Goal: Transaction & Acquisition: Purchase product/service

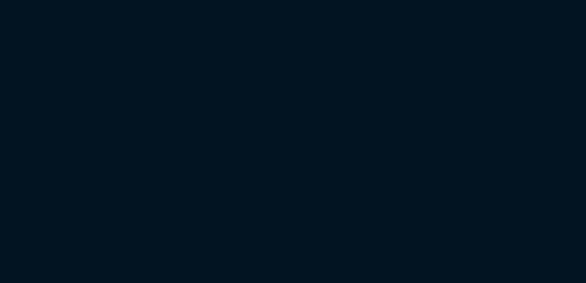
drag, startPoint x: 170, startPoint y: 108, endPoint x: 94, endPoint y: 96, distance: 76.8
click at [170, 0] on html at bounding box center [293, 0] width 586 height 0
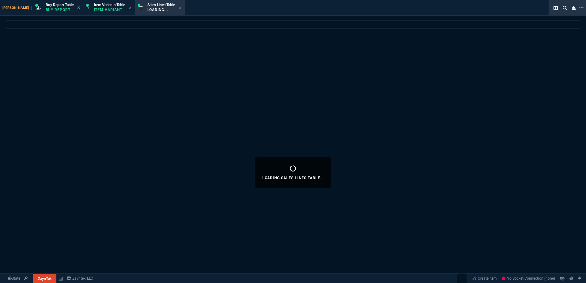
select select "1: BROV"
select select
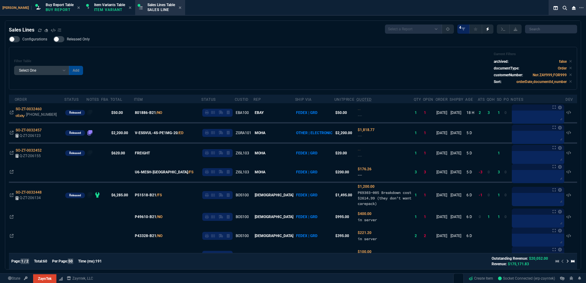
drag, startPoint x: 217, startPoint y: 72, endPoint x: 216, endPoint y: 68, distance: 4.0
click at [216, 68] on div "Filter Table Select One Add Filter () Age () ATS () Cond (itemVariantCode) Cust…" at bounding box center [292, 68] width 557 height 32
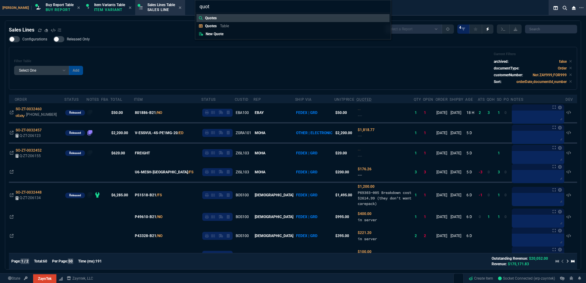
type input "quote"
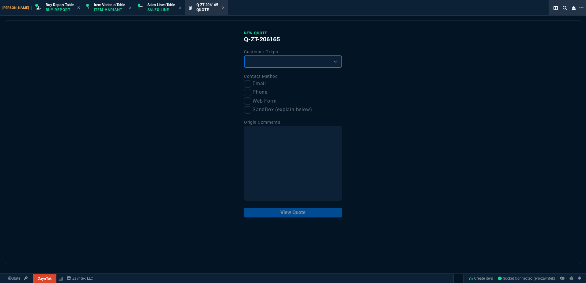
click at [276, 64] on select "Existing Customer Amazon Lead (first order) Website Lead (first order) Called (…" at bounding box center [293, 61] width 98 height 12
select select "existing"
click at [244, 56] on select "Existing Customer Amazon Lead (first order) Website Lead (first order) Called (…" at bounding box center [293, 61] width 98 height 12
click at [252, 85] on label "Email" at bounding box center [293, 84] width 98 height 8
click at [251, 85] on input "Email" at bounding box center [247, 83] width 7 height 7
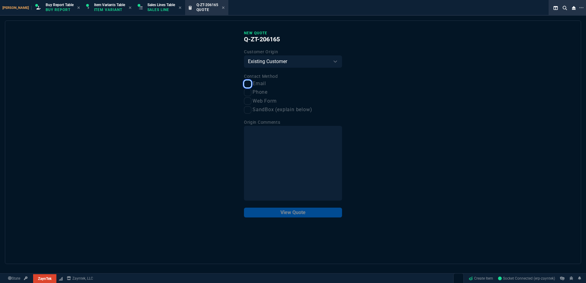
checkbox input "true"
drag, startPoint x: 296, startPoint y: 205, endPoint x: 300, endPoint y: 215, distance: 10.6
click at [297, 206] on div "New Quote Q-ZT-206165 Customer Origin Existing Customer Amazon Lead (first orde…" at bounding box center [293, 124] width 98 height 187
click at [300, 215] on button "View Quote" at bounding box center [293, 213] width 98 height 10
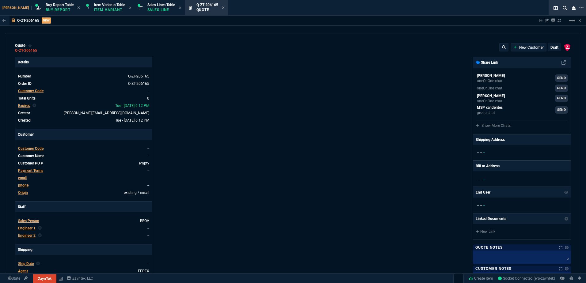
click at [41, 91] on span "Customer Code" at bounding box center [30, 91] width 25 height 4
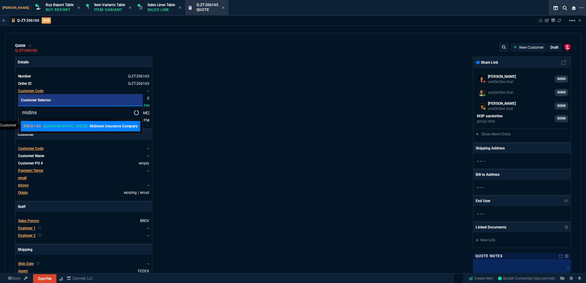
type input "midins"
click at [90, 129] on p "Midwest Insurance Company" at bounding box center [114, 126] width 48 height 6
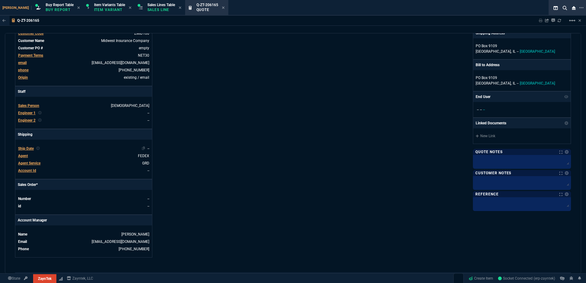
scroll to position [123, 0]
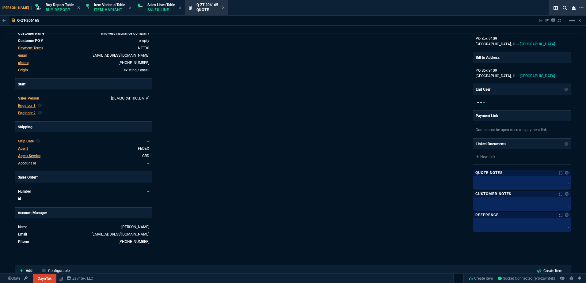
click at [34, 108] on div "Engineer 1" at bounding box center [26, 106] width 17 height 6
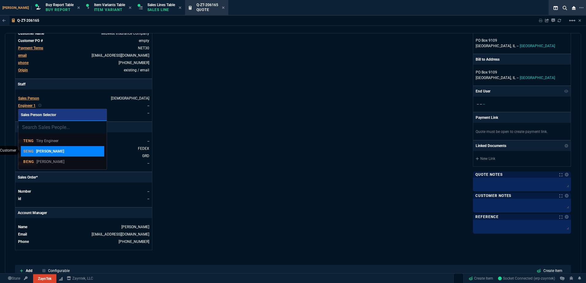
click at [62, 155] on link "SENG Steven Engineer" at bounding box center [62, 151] width 83 height 10
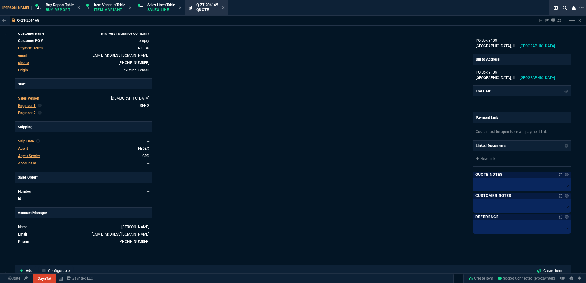
click at [31, 106] on span "Engineer 1" at bounding box center [26, 106] width 17 height 4
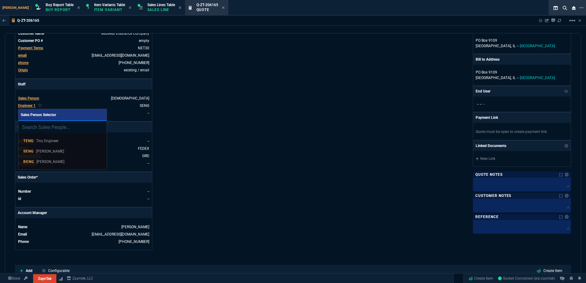
click at [52, 157] on link "BENG Brian Engineer" at bounding box center [62, 162] width 83 height 10
click at [233, 130] on div "Details Number Q-ZT-206165 Order ID Q-ZT-206165 Customer Code ZMID100 Total Uni…" at bounding box center [154, 92] width 278 height 316
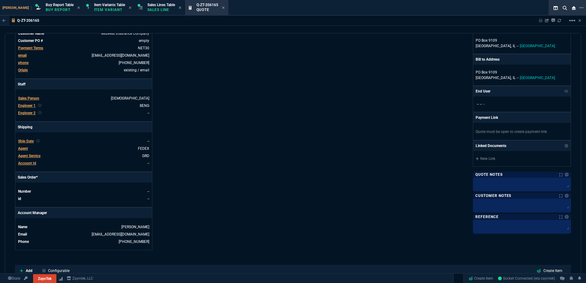
scroll to position [244, 0]
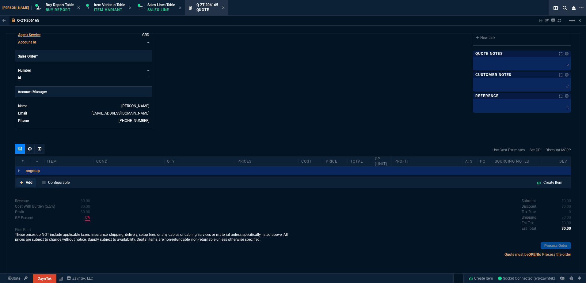
click at [28, 184] on p "Add" at bounding box center [29, 183] width 7 height 6
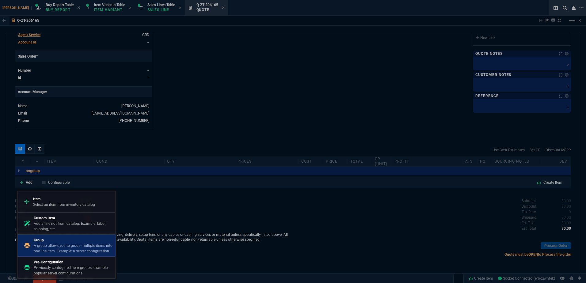
click at [73, 246] on p "A group allows you to group multiple items into one line item. Example: a serve…" at bounding box center [73, 248] width 79 height 11
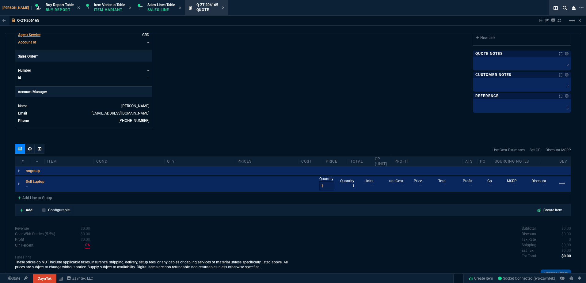
click at [149, 211] on div "Add Configurable Create Item" at bounding box center [292, 210] width 553 height 9
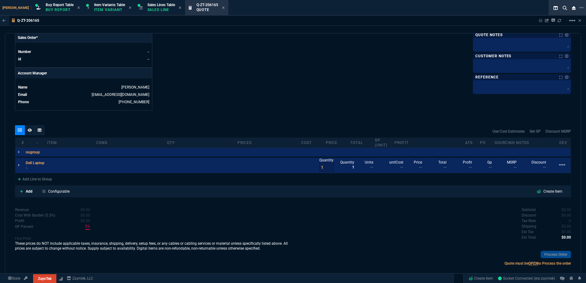
scroll to position [271, 0]
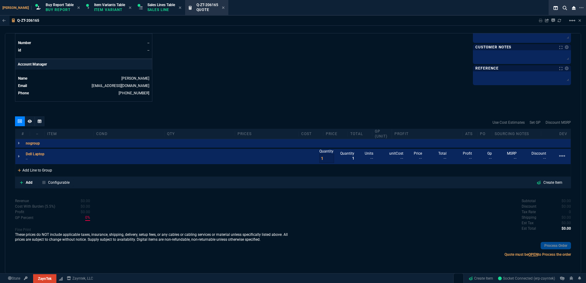
click at [33, 173] on div "Add Line to Group" at bounding box center [34, 169] width 39 height 11
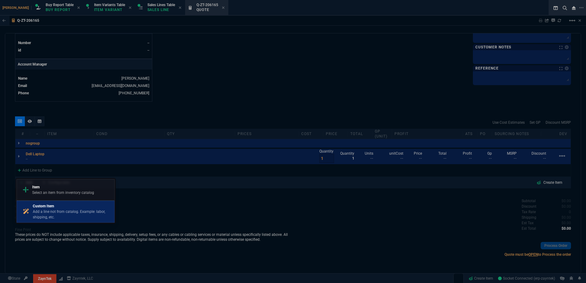
click at [52, 208] on p "Custom Item" at bounding box center [72, 206] width 79 height 6
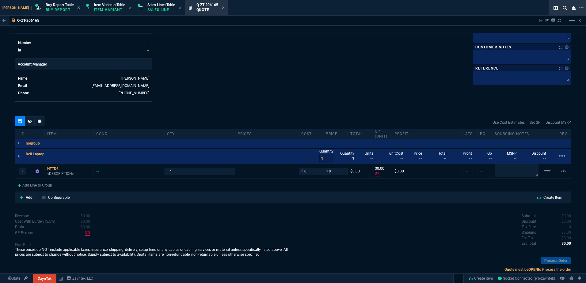
type input "0"
drag, startPoint x: 59, startPoint y: 168, endPoint x: 58, endPoint y: 172, distance: 4.3
click at [58, 168] on div "HTTD6" at bounding box center [69, 168] width 44 height 5
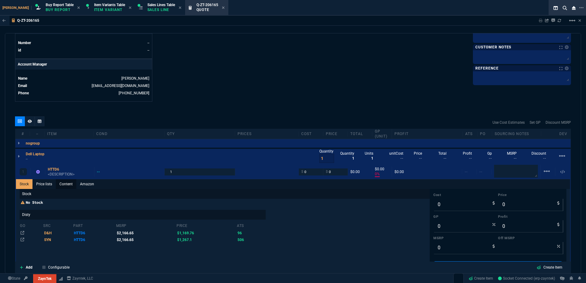
click at [60, 180] on link "Content" at bounding box center [66, 184] width 21 height 10
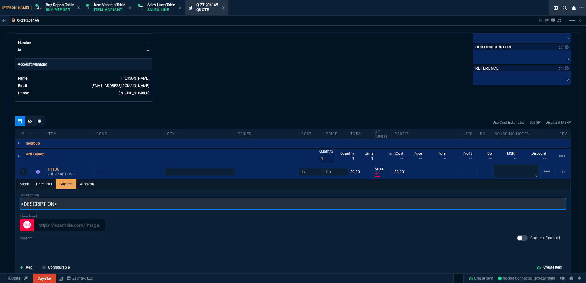
click at [74, 202] on input "<DESCRIPTION>" at bounding box center [293, 204] width 546 height 12
paste input "Dell Pro 16 Plus PB16250 16" Notebook - Full HD Plus - 60 Hz - Intel Core Ultra…"
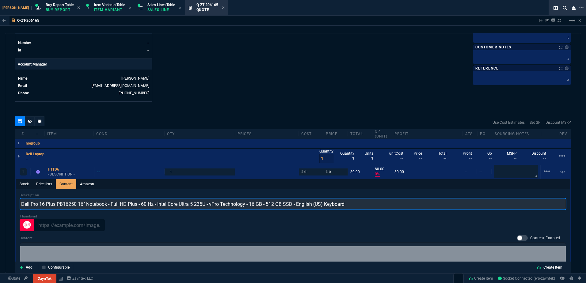
click at [70, 205] on input "Dell Pro 16 Plus PB16250 16" Notebook - Full HD Plus - 60 Hz - Intel Core Ultra…" at bounding box center [293, 204] width 546 height 12
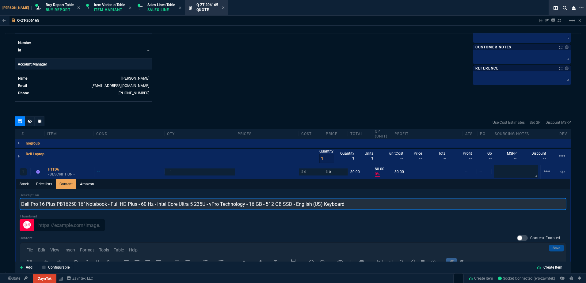
scroll to position [0, 0]
click at [70, 205] on input "Dell Pro 16 Plus PB16250 16" Notebook - Full HD Plus - 60 Hz - Intel Core Ultra…" at bounding box center [293, 204] width 546 height 12
drag, startPoint x: 88, startPoint y: 206, endPoint x: 136, endPoint y: 207, distance: 48.1
click at [136, 207] on input "Dell Pro 16 Plus 16" Notebook - Full HD Plus - 60 Hz - Intel Core Ultra 5 235U …" at bounding box center [293, 204] width 546 height 12
drag, startPoint x: 110, startPoint y: 206, endPoint x: 89, endPoint y: 205, distance: 20.8
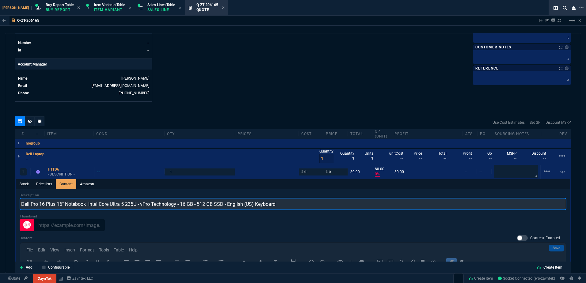
click at [89, 205] on input "Dell Pro 16 Plus 16" Notebook Intel Core Ultra 5 235U - vPro Technology - 16 GB…" at bounding box center [293, 204] width 546 height 12
drag, startPoint x: 116, startPoint y: 206, endPoint x: 157, endPoint y: 207, distance: 40.7
click at [157, 207] on input "Dell Pro 16 Plus 16" Notebook Ultra 5 235U - vPro Technology - 16 GB - 512 GB S…" at bounding box center [293, 204] width 546 height 12
click at [123, 206] on input "Dell Pro 16 Plus 16" Notebook Ultra 5 235U 16 GB - 512 GB SSD - English (US) Ke…" at bounding box center [293, 204] width 546 height 12
click at [130, 207] on input "Dell Pro 16 Plus 16" Notebook Ultra 5 235U 16GB - 512 GB SSD - English (US) Key…" at bounding box center [293, 204] width 546 height 12
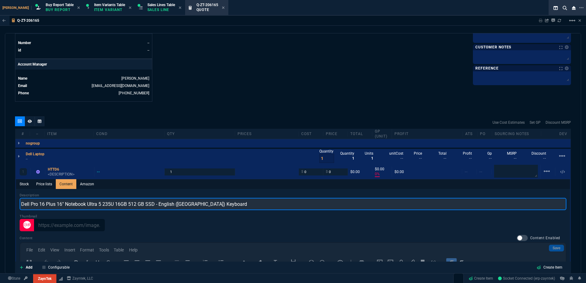
click at [137, 206] on input "Dell Pro 16 Plus 16" Notebook Ultra 5 235U 16GB 512 GB SSD - English (US) Keybo…" at bounding box center [293, 204] width 546 height 12
click at [138, 206] on input "Dell Pro 16 Plus 16" Notebook Ultra 5 235U 16GB 512 GB SSD - English (US) Keybo…" at bounding box center [293, 204] width 546 height 12
drag, startPoint x: 207, startPoint y: 204, endPoint x: 154, endPoint y: 206, distance: 52.4
click at [154, 206] on input "Dell Pro 16 Plus 16" Notebook Ultra 5 235U 16GB 512GB SSD - English (US) Keyboa…" at bounding box center [293, 204] width 546 height 12
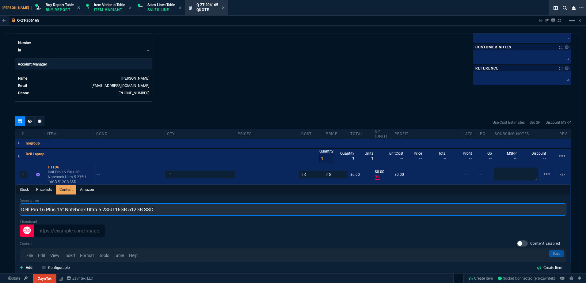
drag, startPoint x: 104, startPoint y: 213, endPoint x: 108, endPoint y: 214, distance: 4.7
click at [104, 213] on input "Dell Pro 16 Plus 16" Notebook Ultra 5 235U 16GB 512GB SSD" at bounding box center [293, 209] width 546 height 12
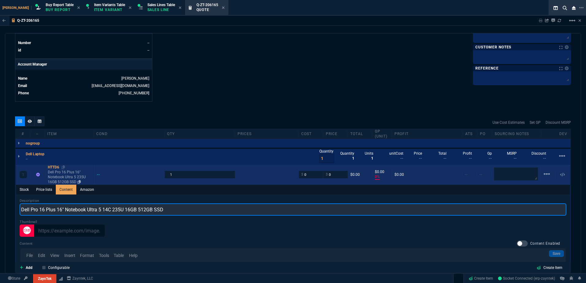
type input "Dell Pro 16 Plus 16" Notebook Ultra 5 14C 235U 16GB 512GB SSD"
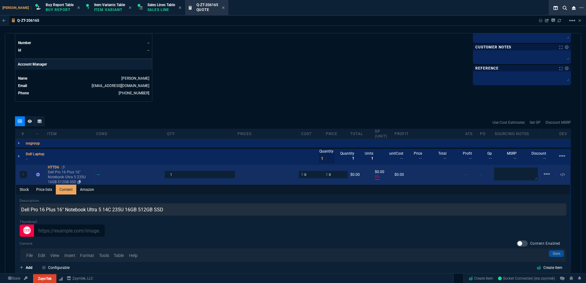
drag, startPoint x: 64, startPoint y: 178, endPoint x: 60, endPoint y: 178, distance: 3.7
click at [64, 178] on p "Dell Pro 16 Plus 16" Notebook Ultra 5 235U 16GB 512GB SSD" at bounding box center [70, 177] width 44 height 15
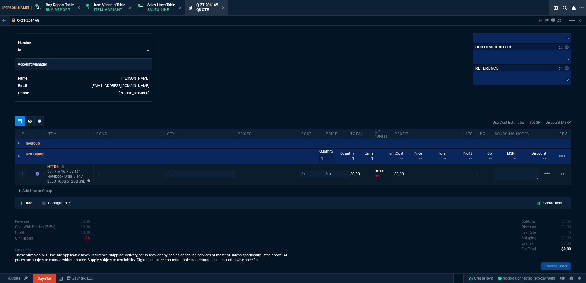
type input "0"
click at [62, 180] on p "Dell Pro 16 Plus 16" Notebook Ultra 5 14C 235U 16GB 512GB SSD" at bounding box center [69, 176] width 44 height 15
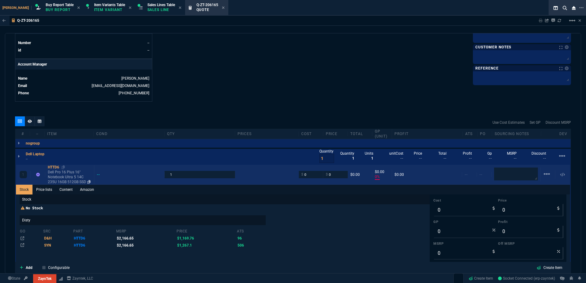
click at [72, 179] on p "Dell Pro 16 Plus 16" Notebook Ultra 5 14C 235U 16GB 512GB SSD" at bounding box center [70, 177] width 44 height 15
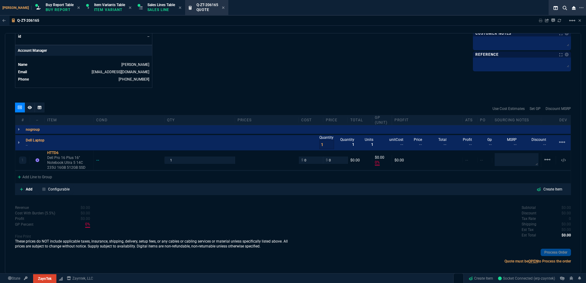
scroll to position [292, 0]
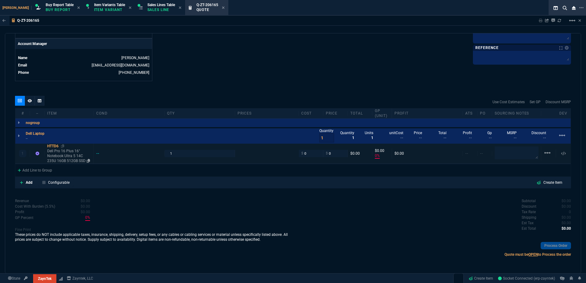
click at [62, 157] on p "Dell Pro 16 Plus 16" Notebook Ultra 5 14C 235U 16GB 512GB SSD" at bounding box center [69, 156] width 44 height 15
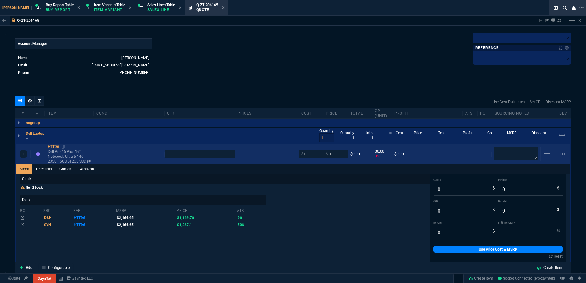
click at [62, 156] on p "Dell Pro 16 Plus 16" Notebook Ultra 5 14C 235U 16GB 512GB SSD" at bounding box center [70, 156] width 44 height 15
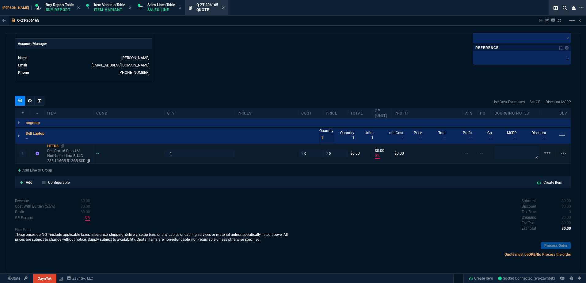
click at [66, 156] on p "Dell Pro 16 Plus 16" Notebook Ultra 5 14C 235U 16GB 512GB SSD" at bounding box center [69, 156] width 44 height 15
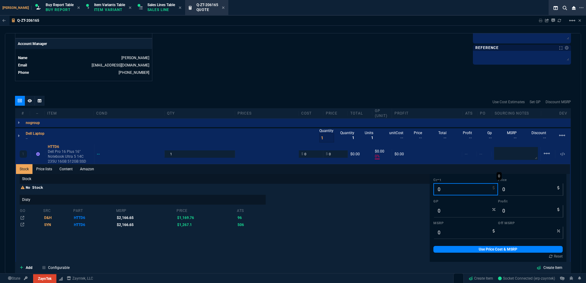
click at [435, 187] on input "0" at bounding box center [465, 189] width 65 height 12
type input "11"
type input "-100"
type input "-11"
type input "116"
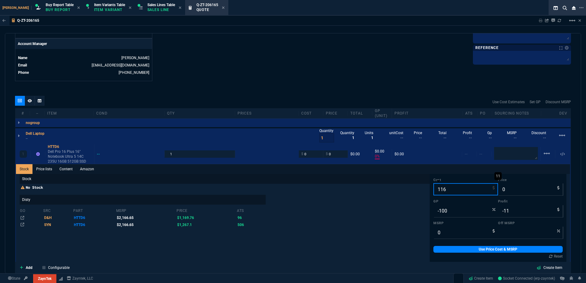
type input "-116"
type input "1169"
type input "-1169"
type input "1169.7"
type input "-1170"
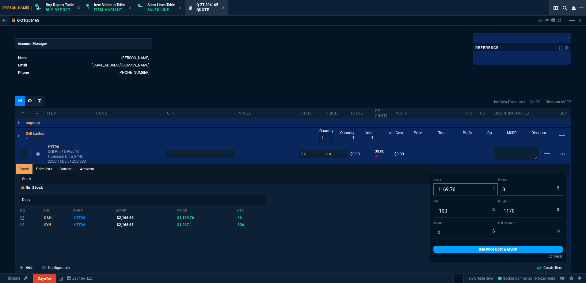
type input "1169.76"
click at [457, 250] on link "Use Price Cost & MSRP" at bounding box center [497, 249] width 129 height 7
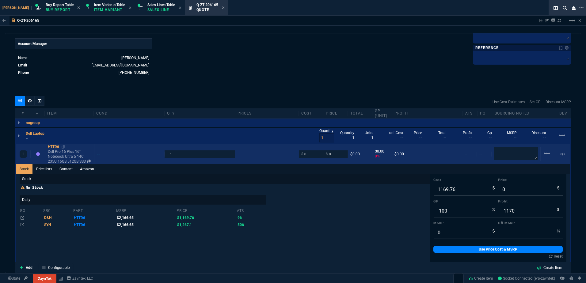
type input "1169.76"
click at [65, 147] on icon at bounding box center [63, 147] width 3 height 4
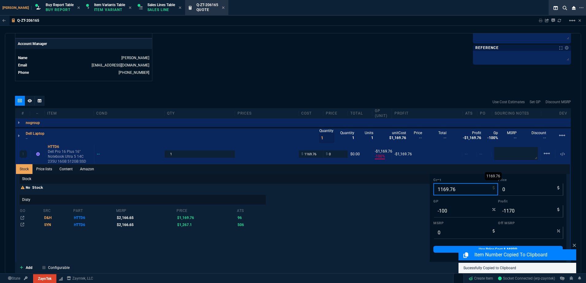
click at [444, 190] on input "1169.76" at bounding box center [465, 189] width 65 height 12
type input "11"
type input "-11"
type input "113"
type input "-113"
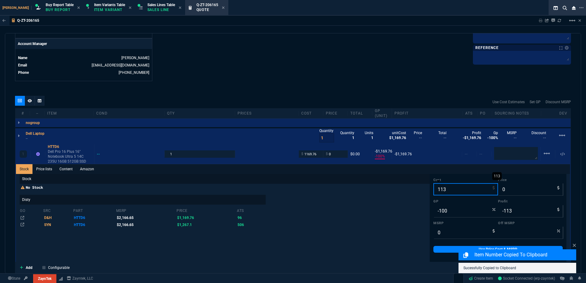
type input "1137"
type input "-1137"
type input "1137.9"
type input "-1138"
type input "1137.90"
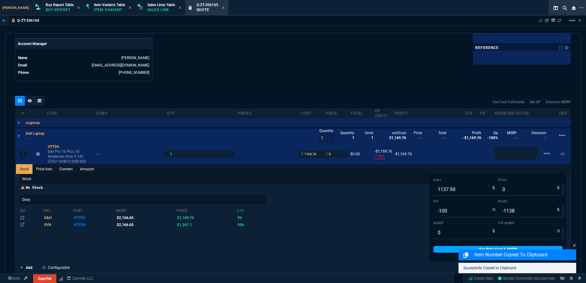
click at [439, 255] on div "Reset" at bounding box center [497, 256] width 129 height 5
click at [439, 252] on link "Use Price Cost & MSRP" at bounding box center [497, 249] width 129 height 7
type input "1137.9"
click at [440, 228] on input "0" at bounding box center [465, 232] width 65 height 12
type input "2"
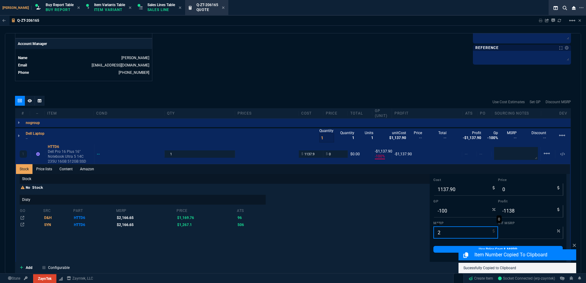
type input "100"
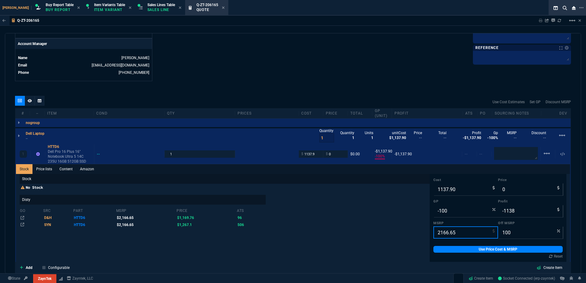
type input "2166.65"
click at [441, 255] on div "Reset" at bounding box center [497, 256] width 129 height 5
click at [442, 251] on link "Use Price Cost & MSRP" at bounding box center [497, 249] width 129 height 7
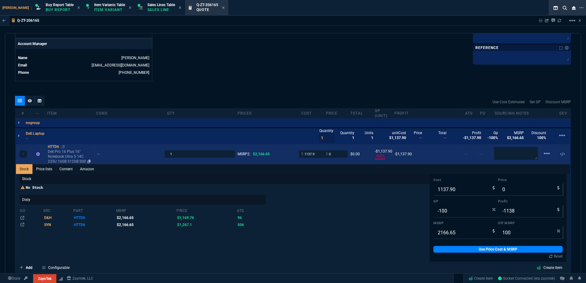
click at [64, 149] on fa-icon at bounding box center [63, 147] width 3 height 4
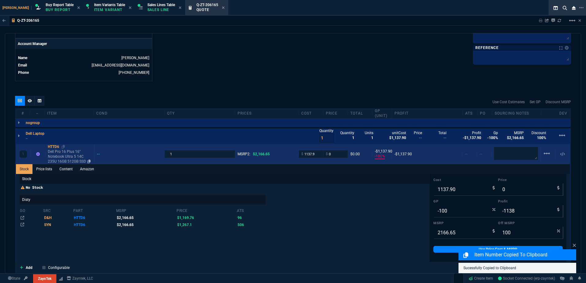
drag, startPoint x: 90, startPoint y: 162, endPoint x: 56, endPoint y: 161, distance: 33.4
click at [90, 162] on icon at bounding box center [88, 162] width 3 height 4
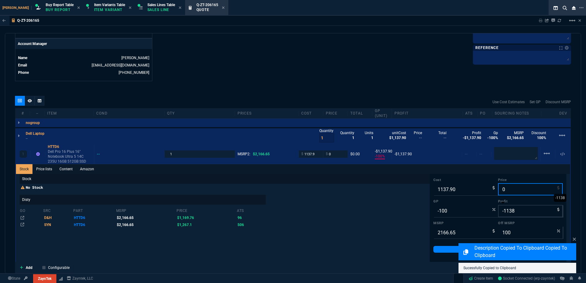
drag, startPoint x: 512, startPoint y: 192, endPoint x: 512, endPoint y: 214, distance: 21.7
click at [512, 192] on input "0" at bounding box center [530, 189] width 65 height 12
type input "12"
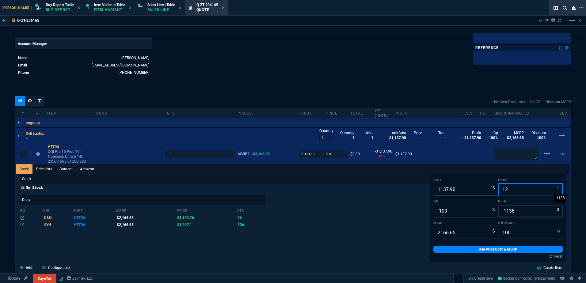
type input "-9382"
type input "-1126"
type input "99"
type input "1260"
type input "10"
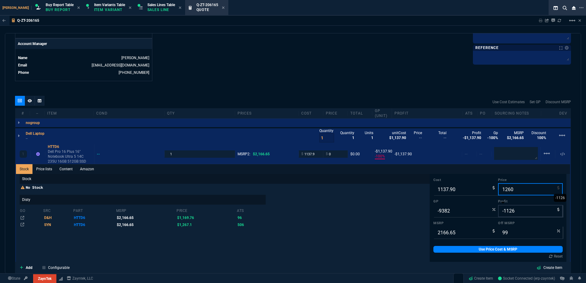
type input "122"
type input "42"
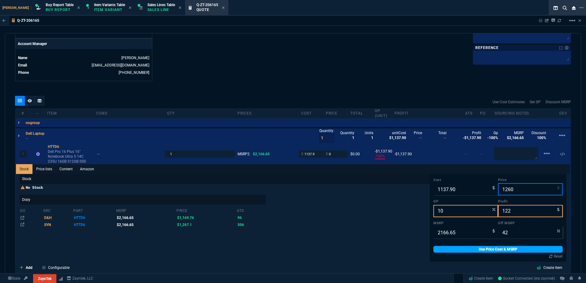
type input "1260"
click at [493, 251] on link "Use Price Cost & MSRP" at bounding box center [497, 249] width 129 height 7
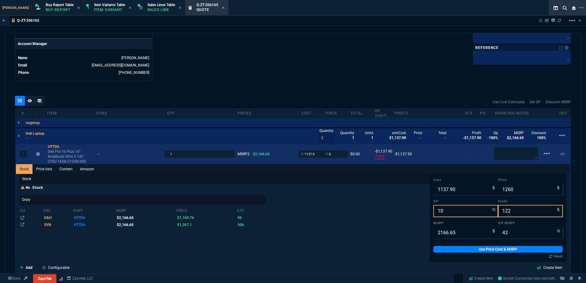
type input "1260"
click at [66, 157] on p "Dell Pro 16 Plus 16" Notebook Ultra 5 14C 235U 16GB 512GB SSD" at bounding box center [70, 156] width 44 height 15
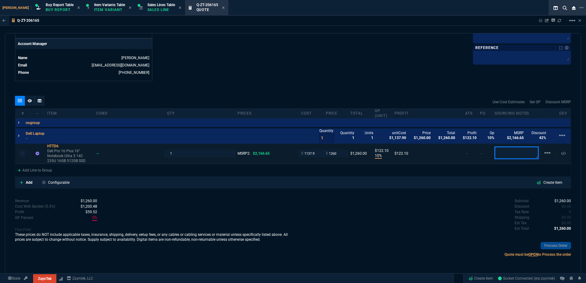
click at [502, 153] on textarea at bounding box center [516, 153] width 44 height 12
type textarea "D&H - might discount if we ask since qty"
click at [319, 143] on div "Quantity 1 Quantity 1 Units 1 unitCost $1,137.90 Price $1,260.00 Total $1,260.0…" at bounding box center [444, 135] width 251 height 17
drag, startPoint x: 321, startPoint y: 139, endPoint x: 304, endPoint y: 137, distance: 18.0
click at [301, 137] on div "Dell Laptop -- Quantity 1 Quantity 1 Units 1 unitCost $1,137.90 Price $1,260.00…" at bounding box center [292, 135] width 555 height 15
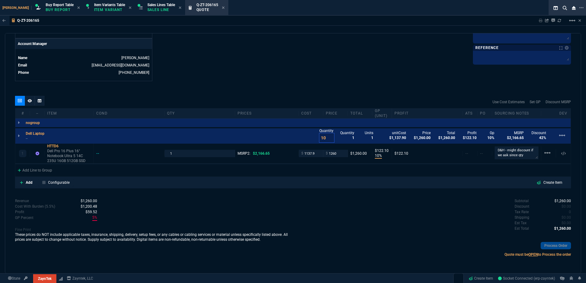
type input "10"
click at [302, 84] on div "quote Q-ZT-206165 draft ZaynTek, LLC 2609 Technology Dr Suite 200 Plano, TX 750…" at bounding box center [293, 153] width 576 height 240
click at [30, 103] on nx-icon at bounding box center [30, 100] width 4 height 5
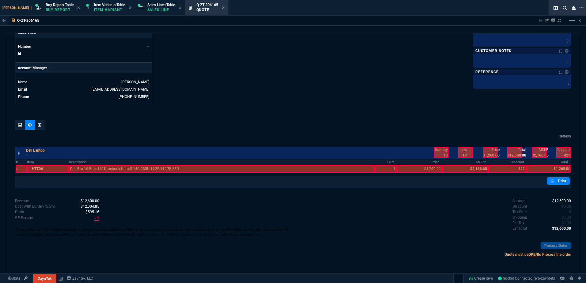
scroll to position [267, 0]
click at [164, 167] on div at bounding box center [221, 169] width 305 height 8
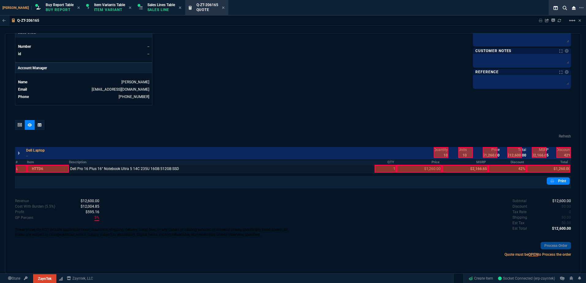
click at [377, 170] on div at bounding box center [385, 169] width 22 height 8
click at [417, 171] on div at bounding box center [419, 169] width 46 height 8
click at [443, 153] on div at bounding box center [440, 152] width 15 height 11
click at [493, 152] on div at bounding box center [489, 152] width 15 height 11
click at [512, 154] on div at bounding box center [514, 152] width 15 height 11
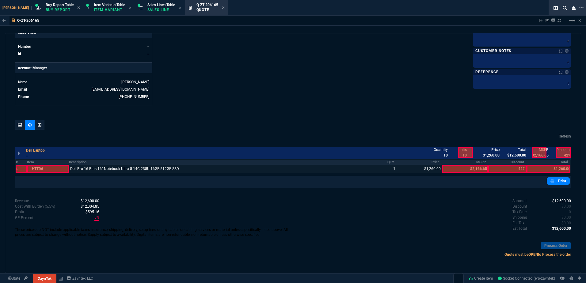
click at [548, 164] on th "Total" at bounding box center [548, 162] width 44 height 5
click at [18, 122] on div at bounding box center [20, 125] width 10 height 10
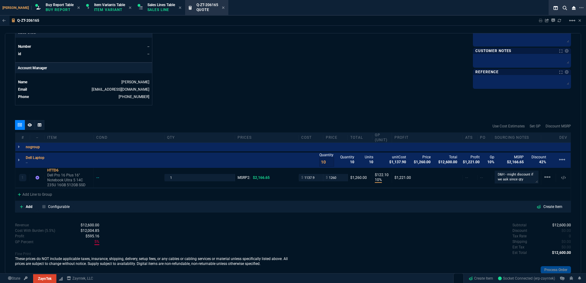
scroll to position [292, 0]
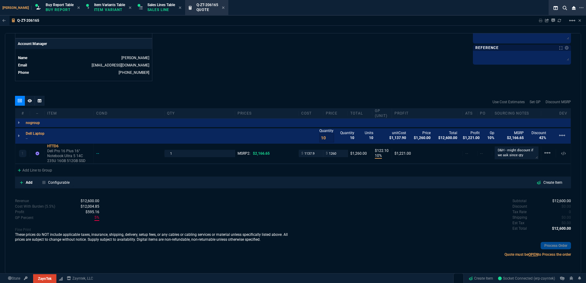
type input "10"
type input "122"
type input "42"
drag, startPoint x: 54, startPoint y: 151, endPoint x: 59, endPoint y: 155, distance: 6.1
click at [54, 151] on p "Dell Pro 16 Plus 16" Notebook Ultra 5 14C 235U 16GB 512GB SSD" at bounding box center [69, 156] width 44 height 15
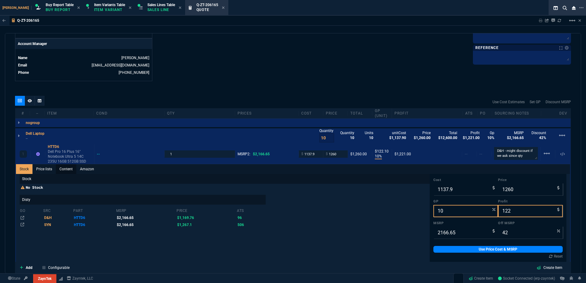
click at [66, 168] on link "Content" at bounding box center [66, 169] width 21 height 10
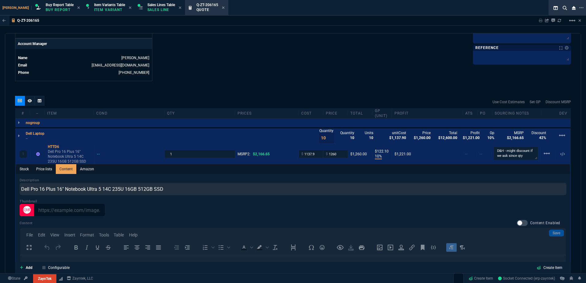
scroll to position [383, 0]
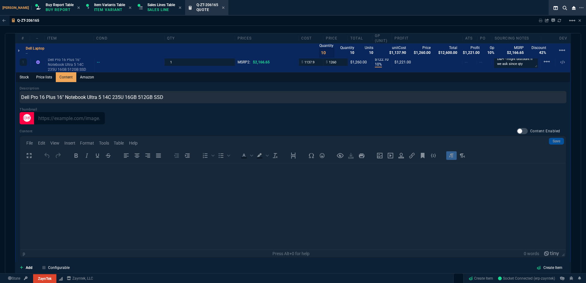
click at [522, 131] on div at bounding box center [521, 131] width 11 height 6
checkbox input "true"
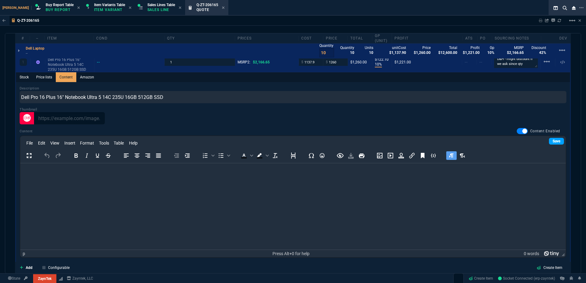
click at [552, 136] on div "File Edit View Insert Format Tools Table Help To open the popup, press Shift+En…" at bounding box center [292, 149] width 545 height 27
click at [553, 140] on link "Save" at bounding box center [556, 141] width 15 height 7
click at [158, 180] on html at bounding box center [292, 171] width 545 height 17
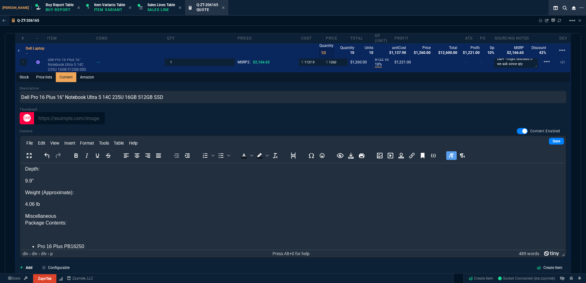
scroll to position [0, 0]
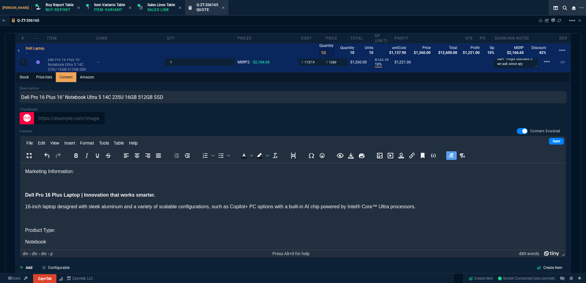
drag, startPoint x: 556, startPoint y: 229, endPoint x: 475, endPoint y: 325, distance: 125.0
drag, startPoint x: 66, startPoint y: 187, endPoint x: 31, endPoint y: 170, distance: 38.9
click at [33, 181] on p "Rich Text Area. Press ALT-0 for help." at bounding box center [292, 183] width 535 height 7
drag, startPoint x: 50, startPoint y: 349, endPoint x: 25, endPoint y: 171, distance: 179.0
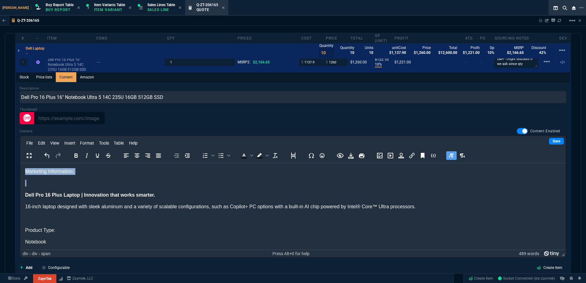
drag, startPoint x: 25, startPoint y: 171, endPoint x: 32, endPoint y: 182, distance: 12.9
click at [32, 182] on div "Marketing Information: Dell Pro 16 Plus Laptop | Innovation that works smarter.…" at bounding box center [292, 195] width 535 height 54
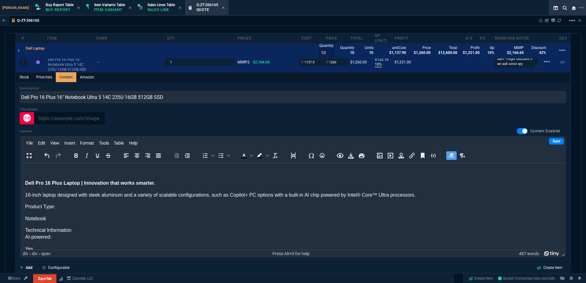
click at [26, 185] on strong "Dell Pro 16 Plus Laptop | Innovation that works smarter." at bounding box center [90, 182] width 130 height 5
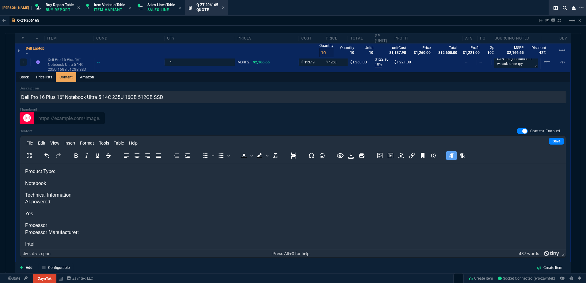
scroll to position [31, 0]
drag, startPoint x: 55, startPoint y: 202, endPoint x: 34, endPoint y: 198, distance: 21.5
click at [34, 198] on div "AI-powered: Yes" at bounding box center [292, 207] width 535 height 19
drag, startPoint x: 35, startPoint y: 212, endPoint x: 25, endPoint y: 199, distance: 16.7
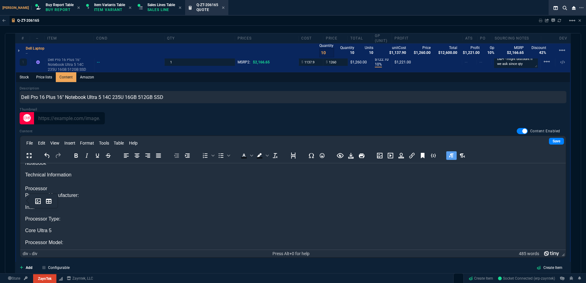
scroll to position [61, 0]
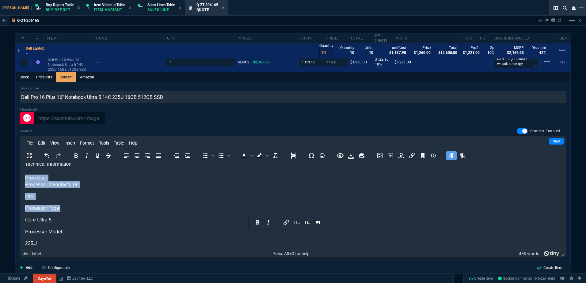
drag, startPoint x: 47, startPoint y: 195, endPoint x: 23, endPoint y: 179, distance: 28.3
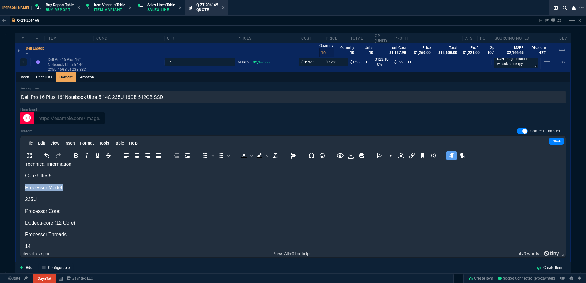
drag, startPoint x: 32, startPoint y: 189, endPoint x: 23, endPoint y: 188, distance: 8.6
click at [68, 200] on div "Processor Core: Dodeca-core (12 Core)" at bounding box center [292, 205] width 535 height 19
drag, startPoint x: 173, startPoint y: 209, endPoint x: 170, endPoint y: 207, distance: 3.6
click at [173, 209] on p "Dodeca-core (12 Core)" at bounding box center [292, 211] width 535 height 7
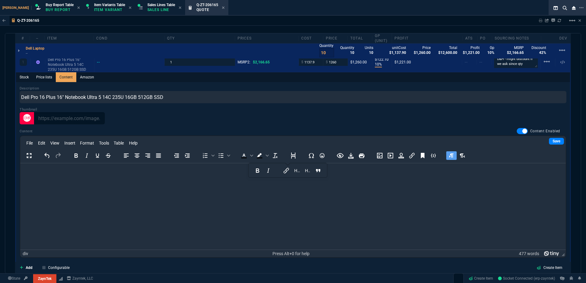
scroll to position [0, 0]
click at [163, 180] on html at bounding box center [292, 171] width 545 height 17
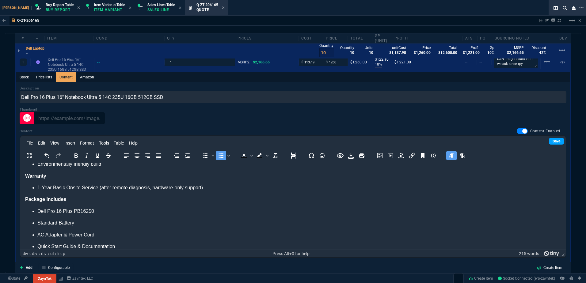
click at [549, 140] on link "Save" at bounding box center [556, 141] width 15 height 7
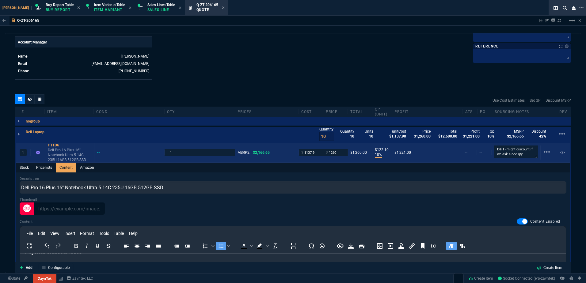
scroll to position [292, 0]
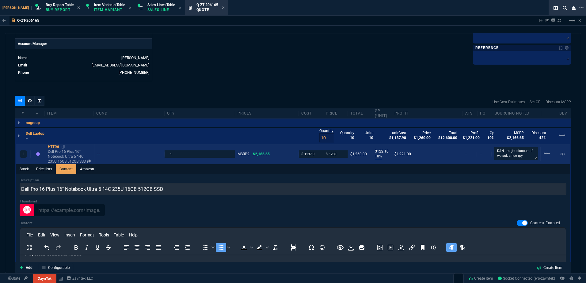
click at [61, 154] on p "Dell Pro 16 Plus 16" Notebook Ultra 5 14C 235U 16GB 512GB SSD" at bounding box center [70, 156] width 44 height 15
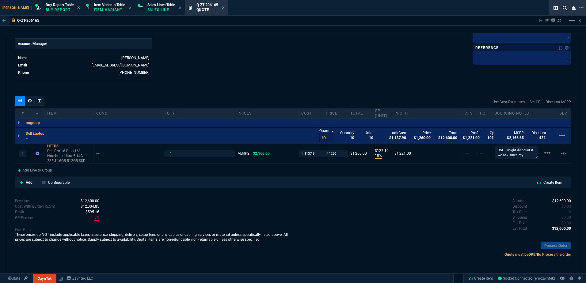
type input "10"
type input "122"
type input "42"
click at [31, 105] on div at bounding box center [30, 101] width 10 height 10
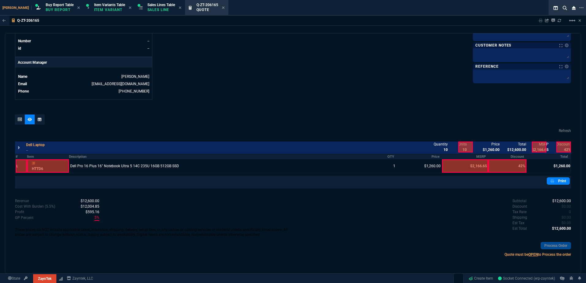
scroll to position [273, 0]
click at [168, 169] on div at bounding box center [221, 165] width 305 height 13
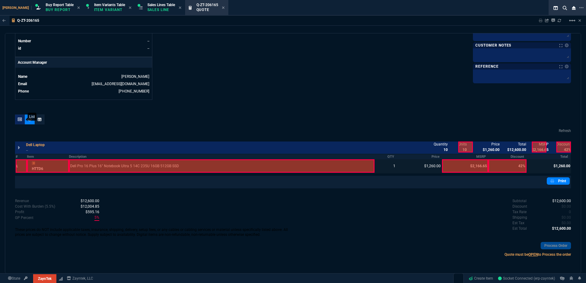
click at [17, 121] on div at bounding box center [20, 120] width 10 height 10
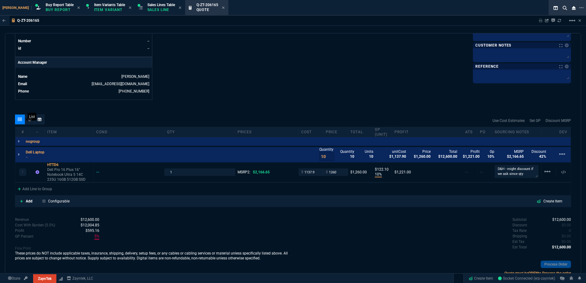
scroll to position [292, 0]
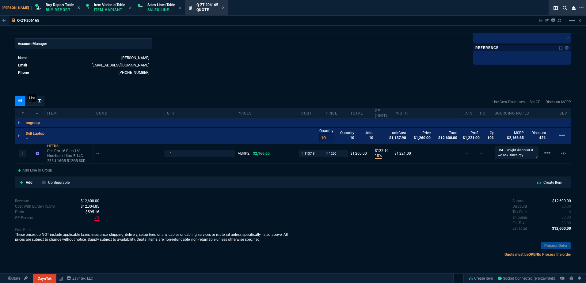
type input "10"
type input "122"
type input "42"
click at [57, 158] on p "Dell Pro 16 Plus 16" Notebook Ultra 5 14C 235U 16GB 512GB SSD" at bounding box center [69, 156] width 44 height 15
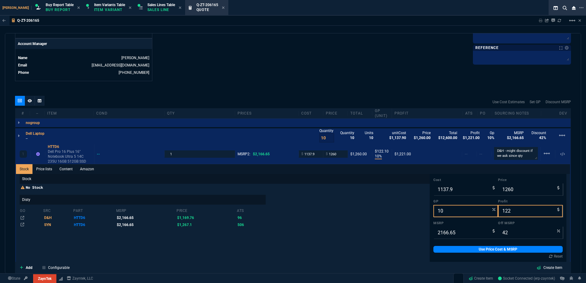
click at [37, 138] on p "--" at bounding box center [37, 138] width 22 height 5
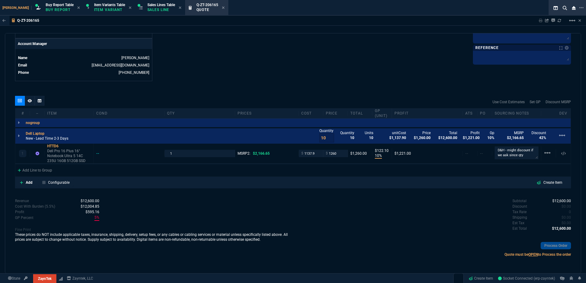
click at [39, 138] on p "New - Lead Time 2-3 Days" at bounding box center [47, 138] width 43 height 5
drag, startPoint x: 64, startPoint y: 147, endPoint x: 28, endPoint y: 143, distance: 35.4
click at [64, 147] on icon at bounding box center [62, 146] width 3 height 4
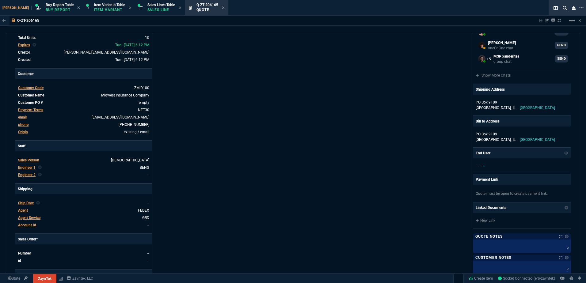
scroll to position [0, 0]
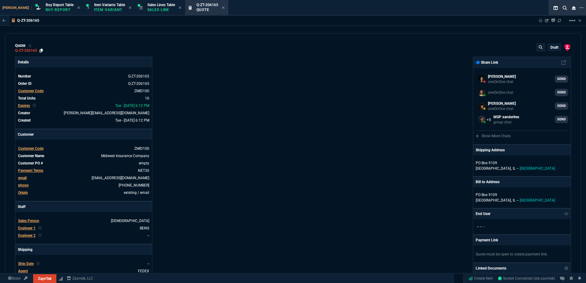
click at [43, 50] on div "quote Q-ZT-206165 draft ZaynTek, LLC 2609 Technology Dr Suite 200 Plano, TX 750…" at bounding box center [293, 48] width 556 height 10
click at [41, 52] on icon at bounding box center [41, 51] width 3 height 4
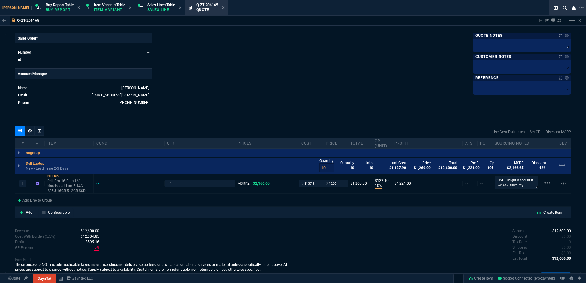
scroll to position [292, 0]
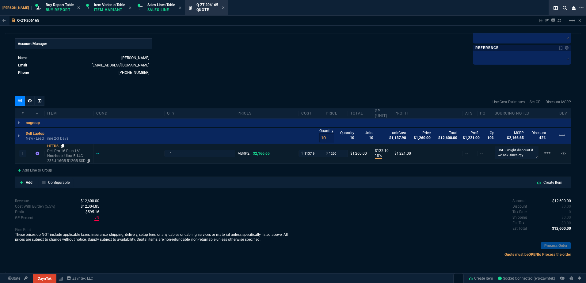
click at [64, 146] on icon at bounding box center [62, 146] width 3 height 4
click at [222, 9] on icon at bounding box center [223, 8] width 3 height 4
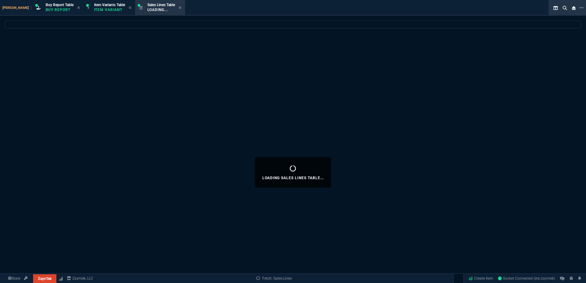
select select
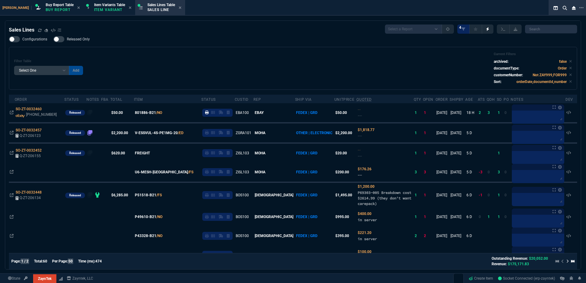
click at [143, 63] on div "Filter Table Select One Add Filter () Age () ATS () Cond (itemVariantCode) Cust…" at bounding box center [292, 68] width 557 height 32
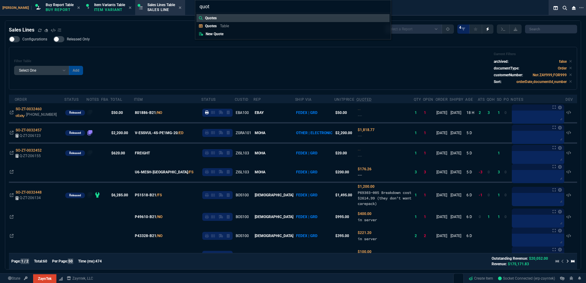
type input "quote"
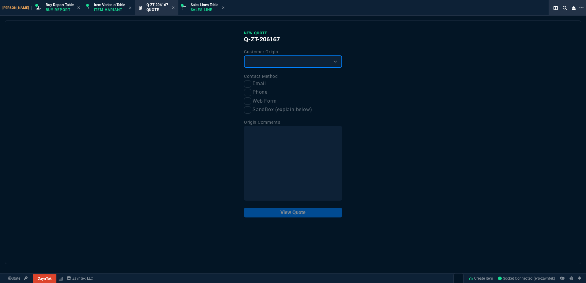
click at [259, 64] on select "Existing Customer Amazon Lead (first order) Website Lead (first order) Called (…" at bounding box center [293, 61] width 98 height 12
select select "existing"
click at [244, 56] on select "Existing Customer Amazon Lead (first order) Website Lead (first order) Called (…" at bounding box center [293, 61] width 98 height 12
click at [248, 86] on input "Email" at bounding box center [247, 83] width 7 height 7
checkbox input "true"
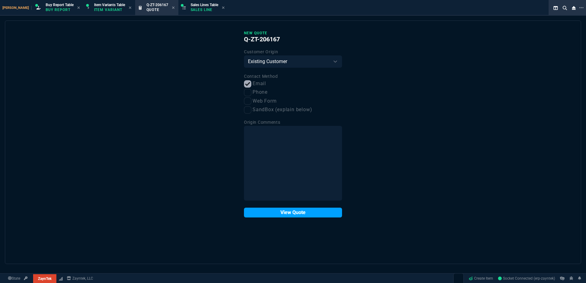
click at [294, 209] on button "View Quote" at bounding box center [293, 213] width 98 height 10
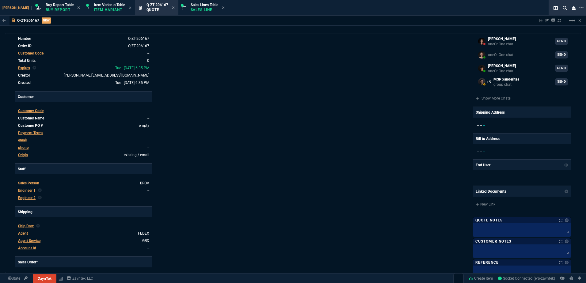
scroll to position [92, 0]
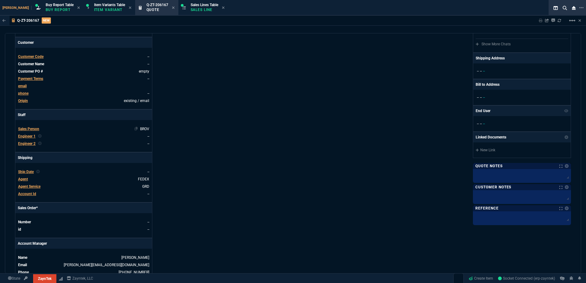
drag, startPoint x: 34, startPoint y: 130, endPoint x: 91, endPoint y: 130, distance: 57.0
click at [34, 130] on span "Sales Person" at bounding box center [28, 129] width 21 height 4
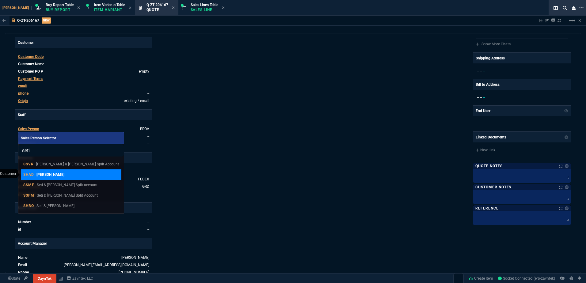
type input "seti"
click at [51, 174] on p "[PERSON_NAME]" at bounding box center [50, 175] width 28 height 6
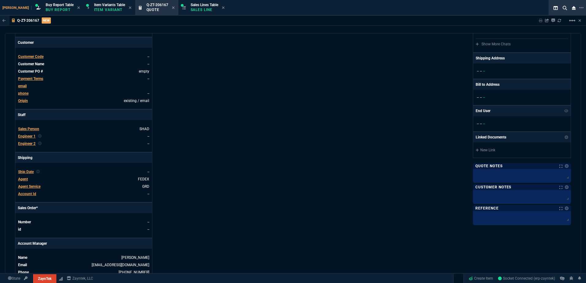
scroll to position [0, 0]
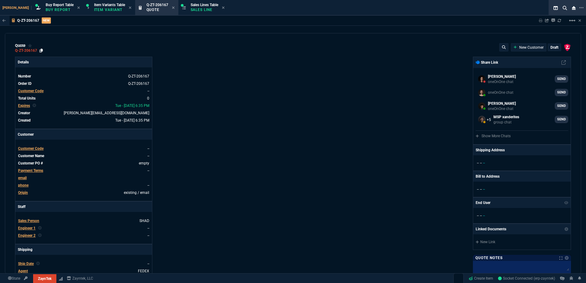
click at [41, 51] on icon at bounding box center [41, 51] width 3 height 4
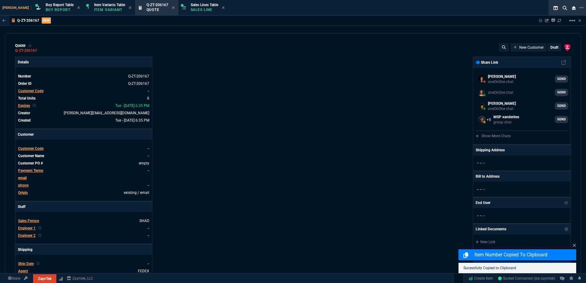
drag, startPoint x: 30, startPoint y: 228, endPoint x: 43, endPoint y: 232, distance: 13.5
click at [30, 228] on span "Engineer 1" at bounding box center [26, 228] width 17 height 4
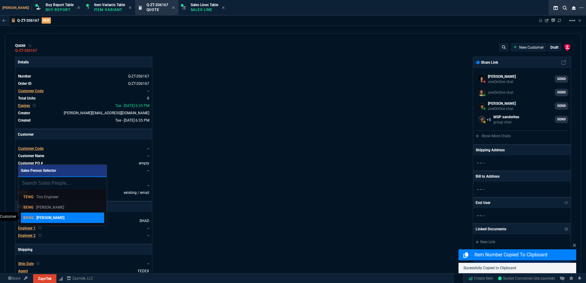
click at [52, 219] on p "Brian Engineer" at bounding box center [50, 218] width 28 height 6
click at [230, 213] on div "Details Number Q-ZT-206167 Order ID Q-ZT-206167 Customer Code -- Total Units 0 …" at bounding box center [154, 215] width 278 height 316
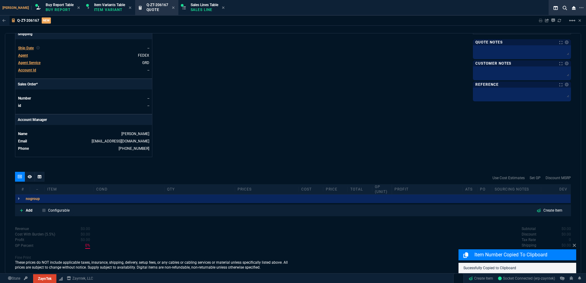
scroll to position [244, 0]
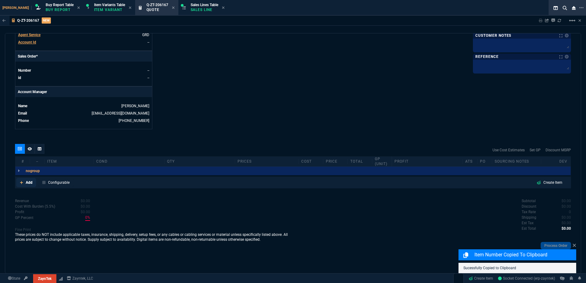
click at [29, 183] on p "Add" at bounding box center [29, 183] width 7 height 6
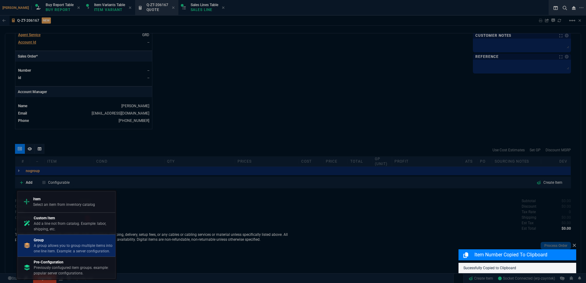
click at [55, 240] on p "Group" at bounding box center [73, 240] width 79 height 6
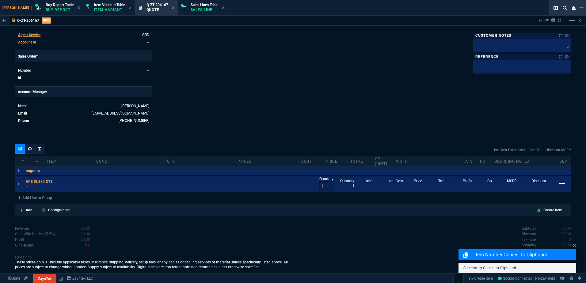
click at [558, 187] on mat-icon "linear_scale" at bounding box center [561, 183] width 7 height 7
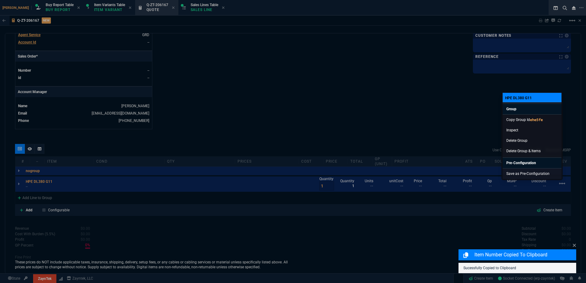
click at [515, 119] on link "Copy Group Id ehe5fe" at bounding box center [531, 120] width 59 height 10
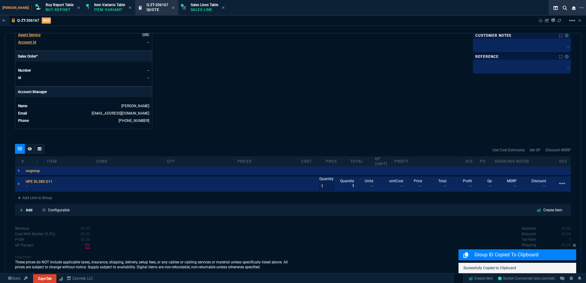
drag, startPoint x: 39, startPoint y: 150, endPoint x: 3, endPoint y: 151, distance: 35.2
click at [39, 150] on icon at bounding box center [40, 148] width 4 height 3
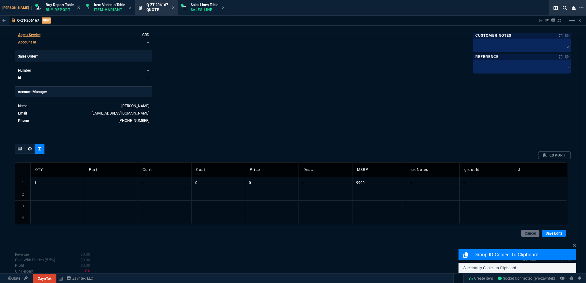
click at [67, 181] on td "1" at bounding box center [57, 183] width 54 height 12
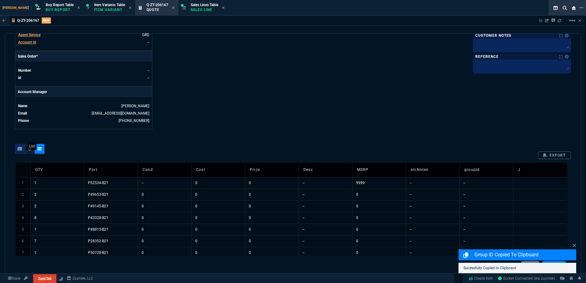
drag, startPoint x: 319, startPoint y: 179, endPoint x: 18, endPoint y: 146, distance: 302.6
click at [319, 179] on td "--" at bounding box center [325, 183] width 54 height 12
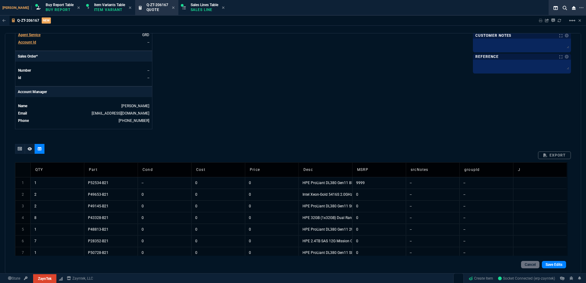
drag, startPoint x: 445, startPoint y: 184, endPoint x: 476, endPoint y: 186, distance: 30.7
click at [446, 184] on td "--" at bounding box center [433, 183] width 54 height 12
click at [476, 186] on td "--" at bounding box center [486, 183] width 54 height 12
click at [382, 177] on td "MSRP" at bounding box center [379, 169] width 54 height 15
click at [380, 181] on td "9999" at bounding box center [379, 183] width 54 height 12
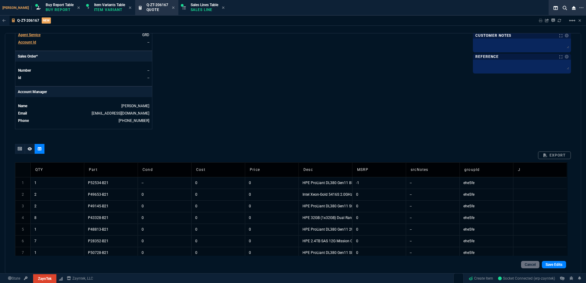
click at [380, 181] on td "-1" at bounding box center [379, 183] width 54 height 12
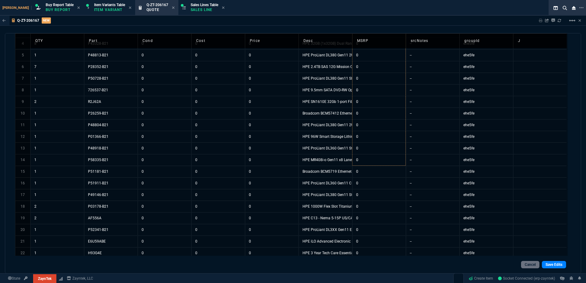
scroll to position [461, 0]
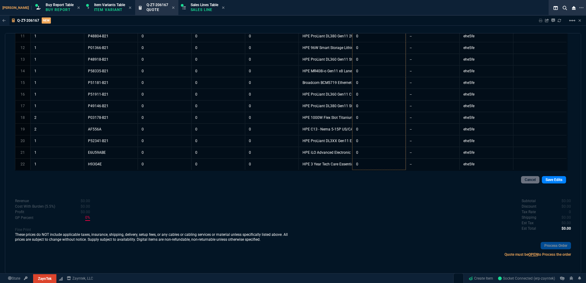
drag, startPoint x: 405, startPoint y: 97, endPoint x: 378, endPoint y: 167, distance: 75.1
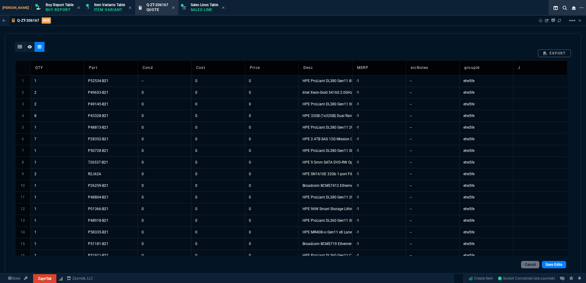
scroll to position [339, 0]
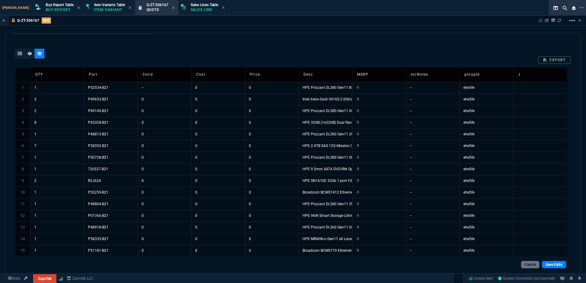
click at [150, 88] on td "--" at bounding box center [165, 88] width 54 height 12
type input "no"
click at [149, 88] on td "no" at bounding box center [165, 88] width 54 height 12
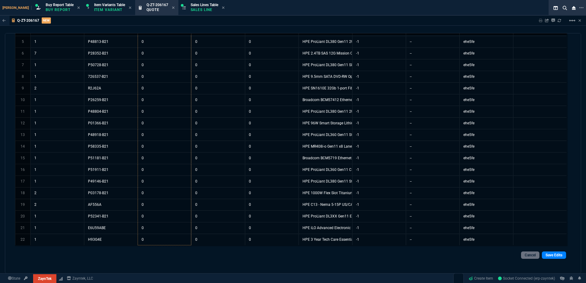
scroll to position [431, 0]
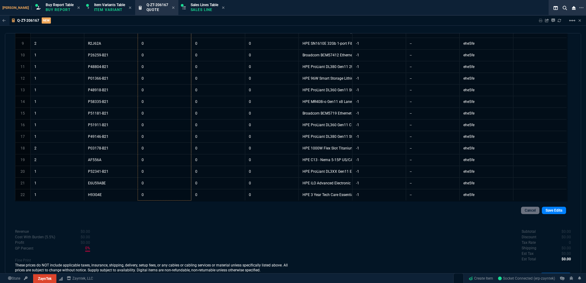
drag, startPoint x: 191, startPoint y: 94, endPoint x: 175, endPoint y: 220, distance: 127.5
click at [175, 220] on div "quote Q-ZT-206167 New Customer draft ZaynTek, LLC 2609 Technology Dr Suite 200 …" at bounding box center [293, 153] width 576 height 240
click at [148, 195] on td "no" at bounding box center [165, 195] width 54 height 12
type input "ed"
click at [551, 207] on div "Cancel Save Edits" at bounding box center [293, 210] width 546 height 8
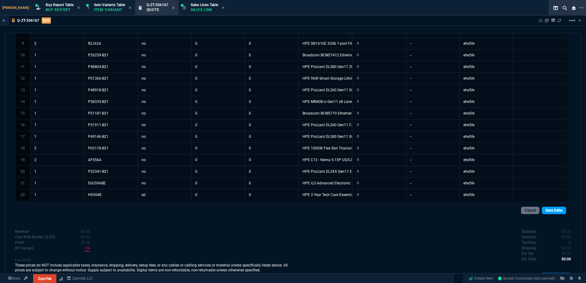
click at [551, 209] on link "Save Edits" at bounding box center [554, 210] width 24 height 7
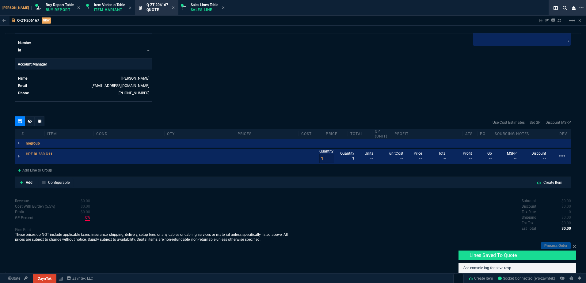
scroll to position [271, 0]
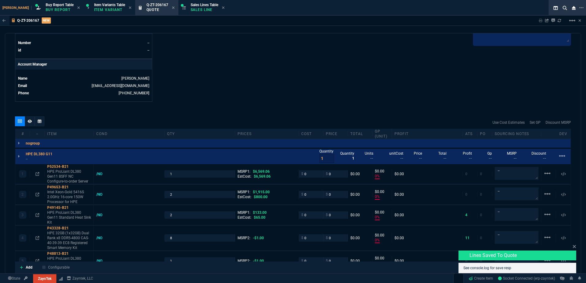
type input "0"
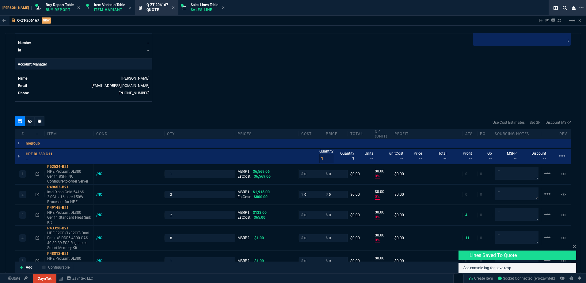
type input "0"
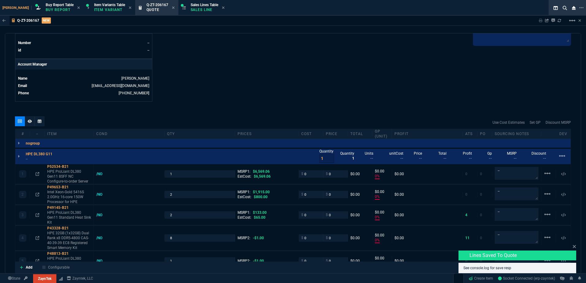
type input "0"
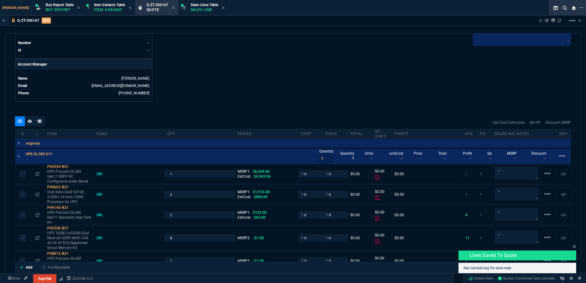
type input "0"
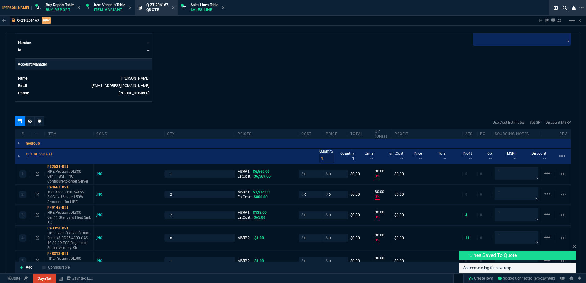
type input "0"
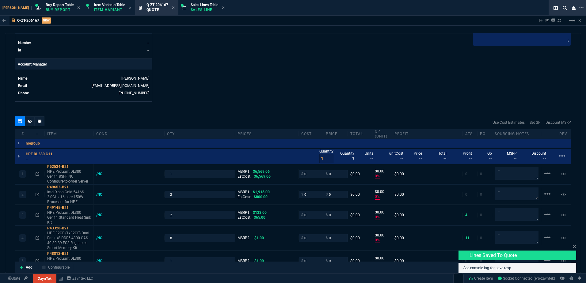
type input "0"
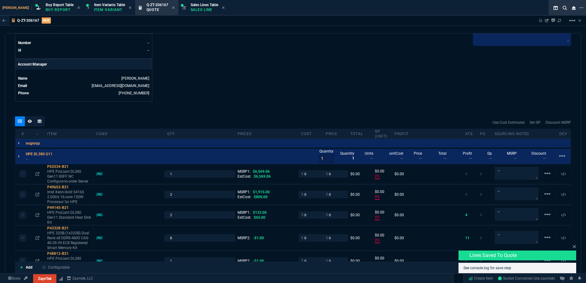
type input "0"
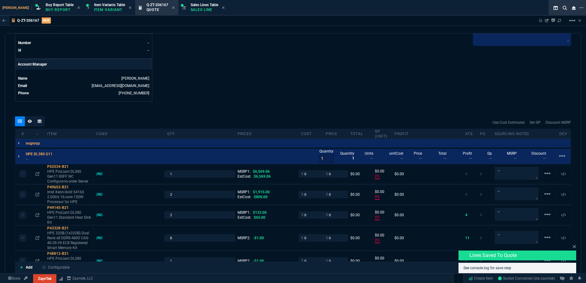
type input "0"
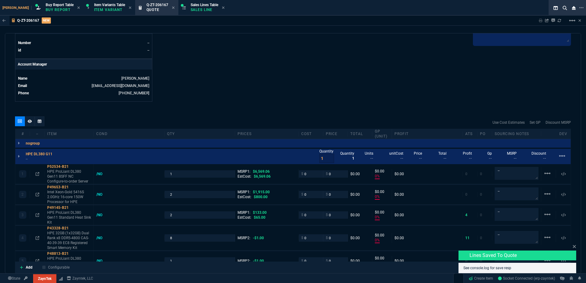
type input "0"
type input "6569.06"
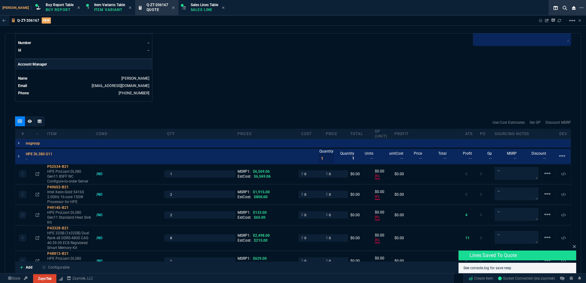
type input "100"
type input "1915"
type input "100"
type input "133"
type input "100"
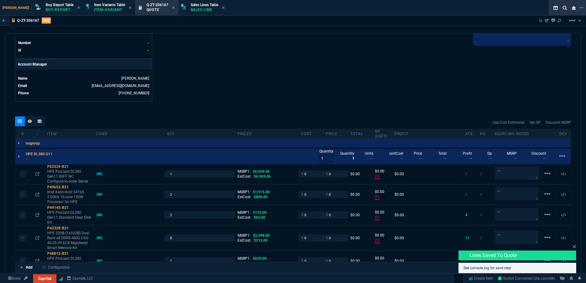
type input "2498"
type input "100"
type input "629"
type input "100"
type input "1539"
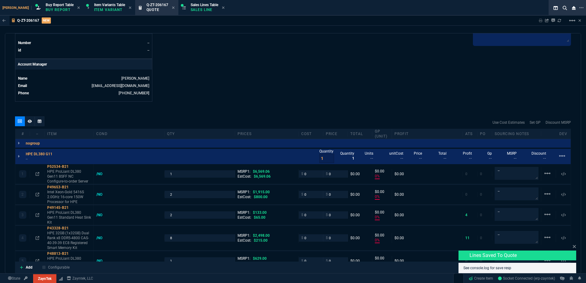
type input "100"
type input "122"
type input "100"
type input "161"
type input "100"
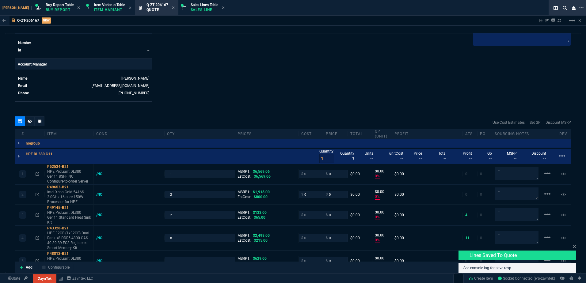
type input "3188"
type input "100"
type input "940"
type input "100"
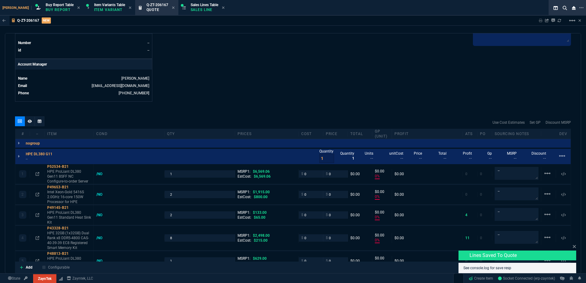
type input "202"
type input "100"
type input "38"
type input "100"
type input "2619"
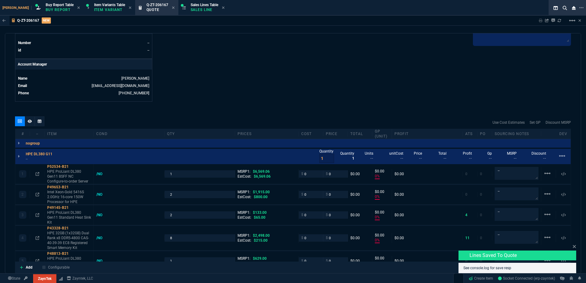
type input "100"
type input "485"
type input "100"
type input "120"
type input "100"
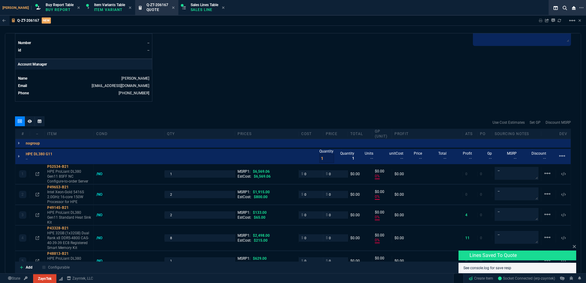
type input "115"
type input "100"
type input "926"
type input "100"
type input "11"
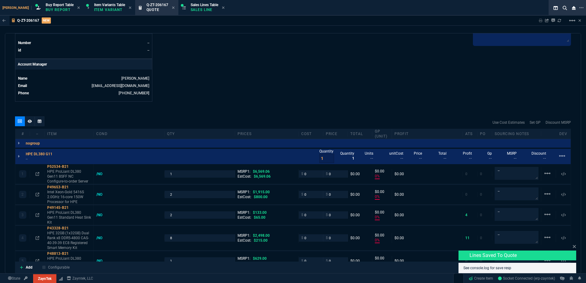
type input "100"
type input "164"
type input "100"
type input "399"
type input "100"
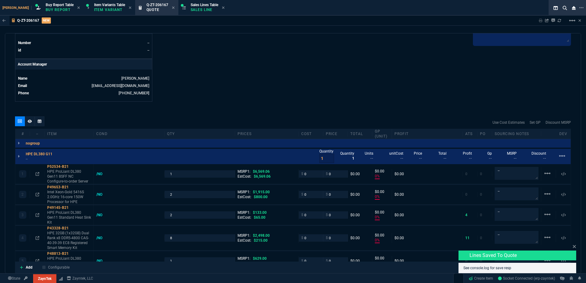
type input "6974"
type input "100"
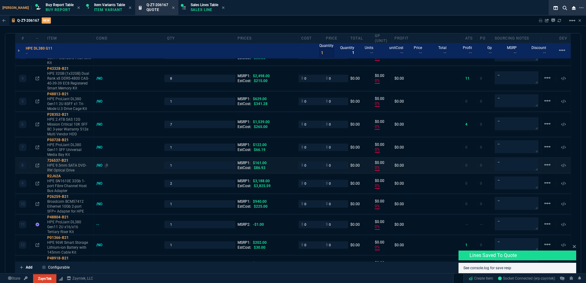
type input "0"
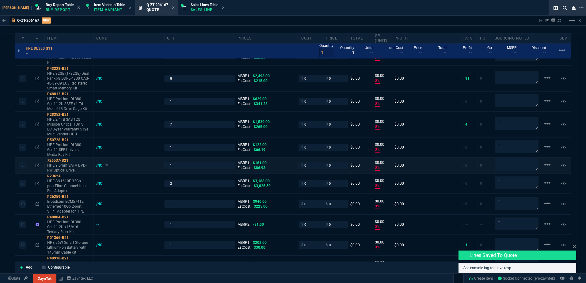
type input "0"
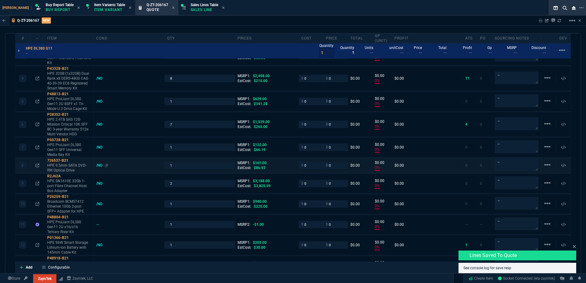
type input "0"
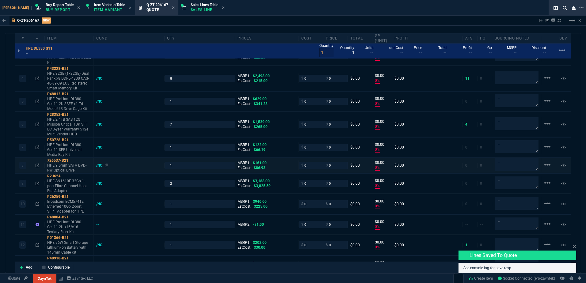
type input "0"
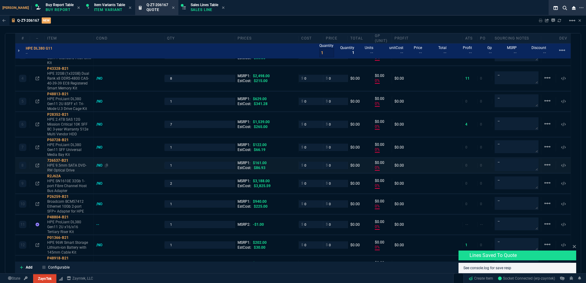
type input "0"
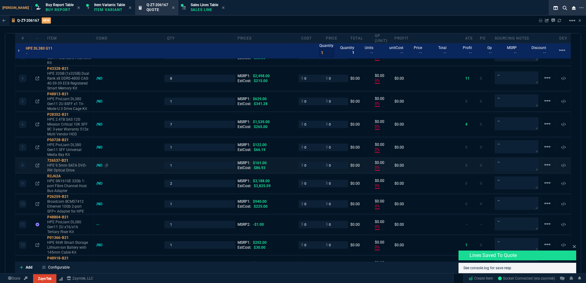
type input "0"
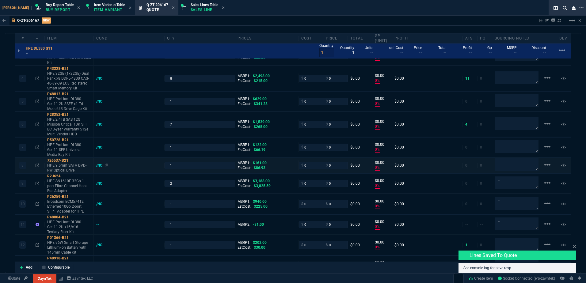
type input "0"
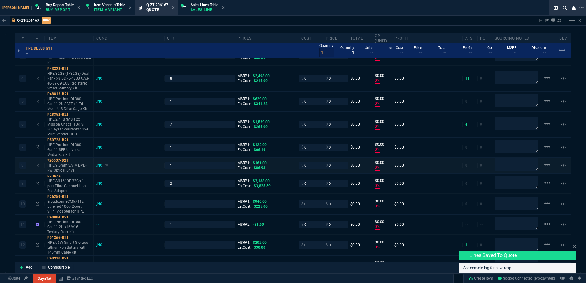
type input "0"
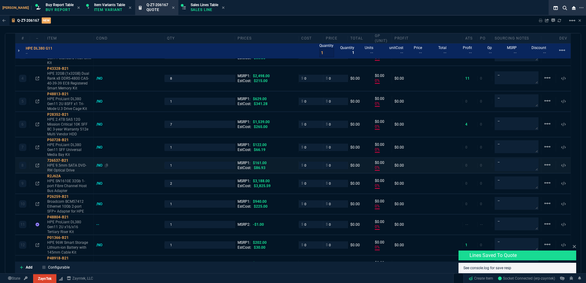
type input "0"
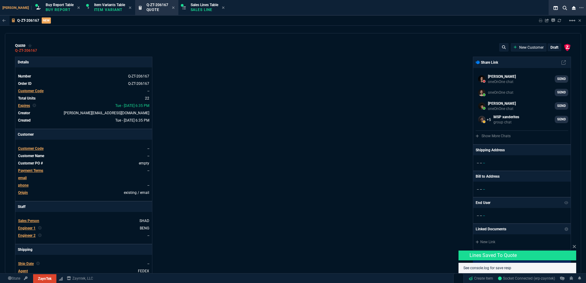
select select "1: BROV"
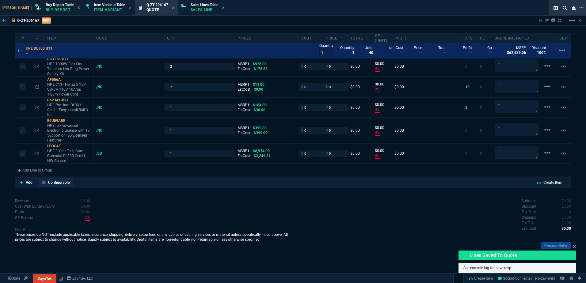
click at [59, 179] on link "Configurable" at bounding box center [56, 182] width 35 height 9
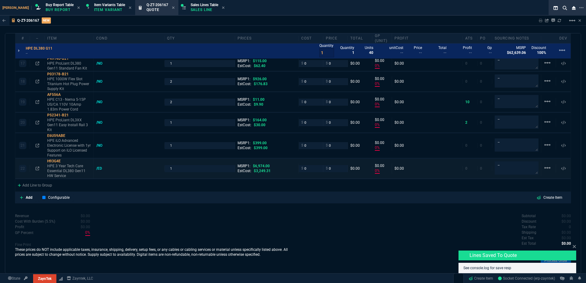
type input "0"
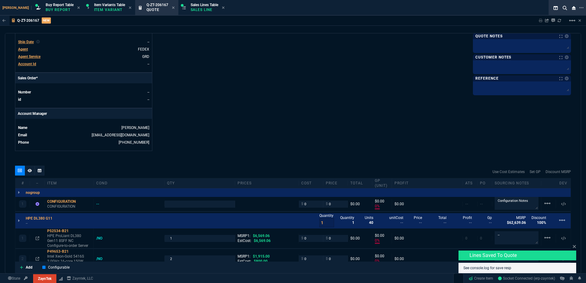
drag, startPoint x: 39, startPoint y: 169, endPoint x: 313, endPoint y: 157, distance: 273.8
click at [39, 169] on icon at bounding box center [40, 171] width 4 height 4
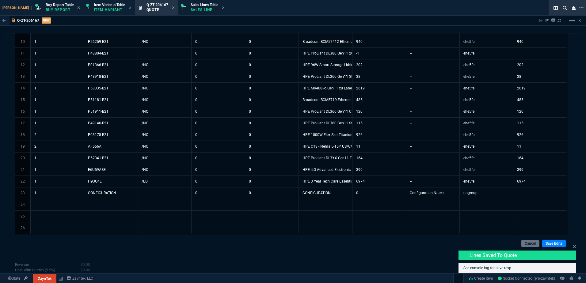
scroll to position [436, 0]
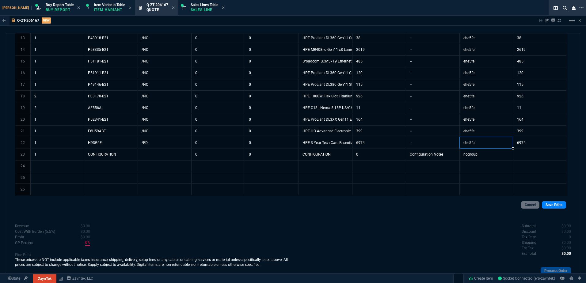
click at [476, 140] on td "ehe5fe" at bounding box center [486, 143] width 54 height 12
type textarea "ehe5fe"
click at [476, 152] on td "nogroup" at bounding box center [486, 155] width 54 height 12
click at [551, 203] on link "Save Edits" at bounding box center [554, 204] width 24 height 7
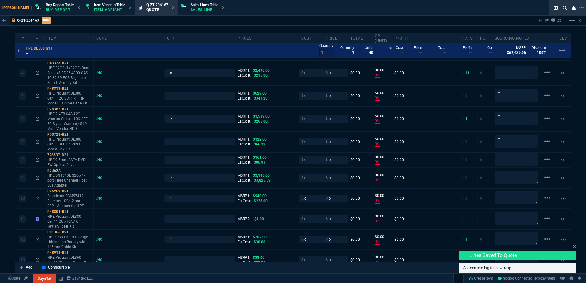
scroll to position [252, 0]
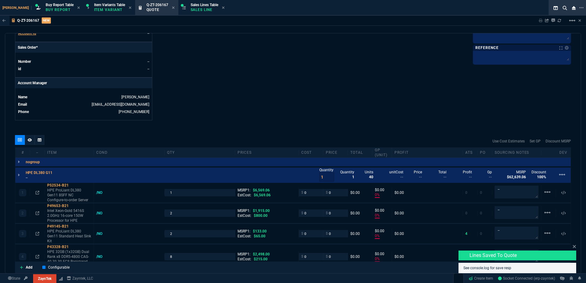
type input "0"
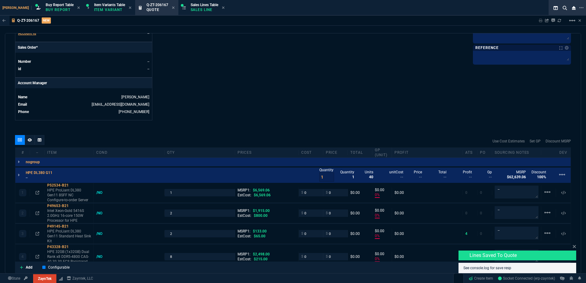
type input "0"
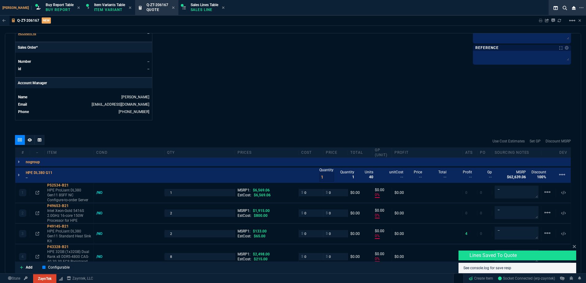
type input "0"
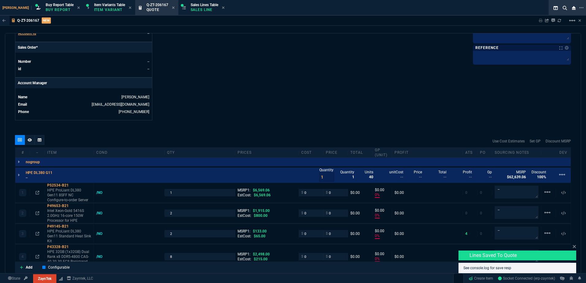
type input "0"
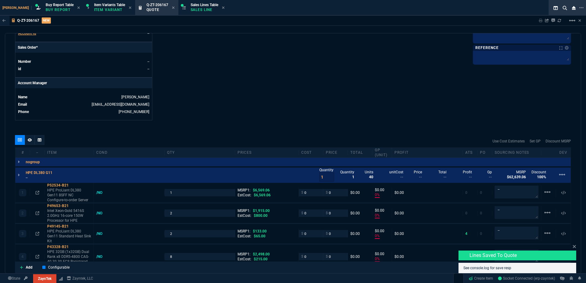
type input "0"
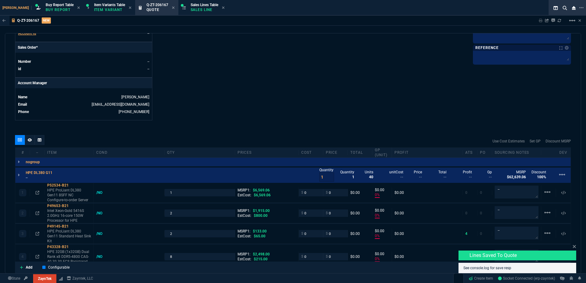
type input "0"
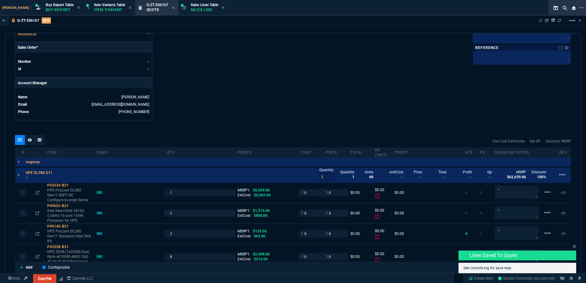
type input "0"
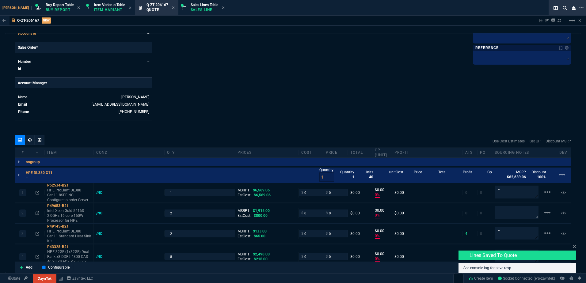
type input "0"
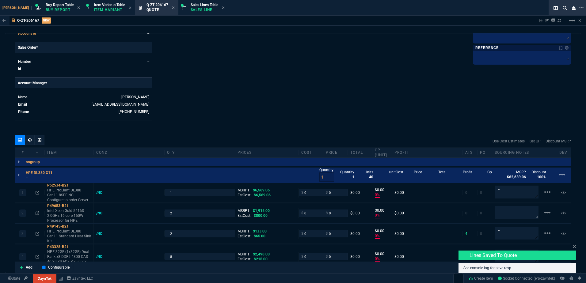
type input "0"
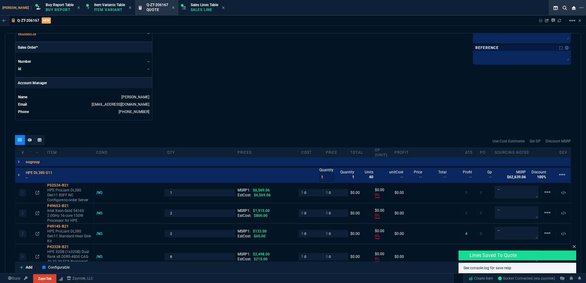
type input "0"
type input "100"
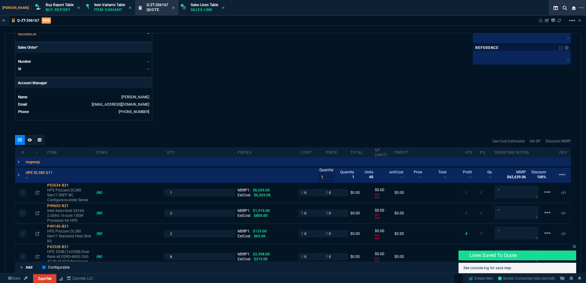
type input "100"
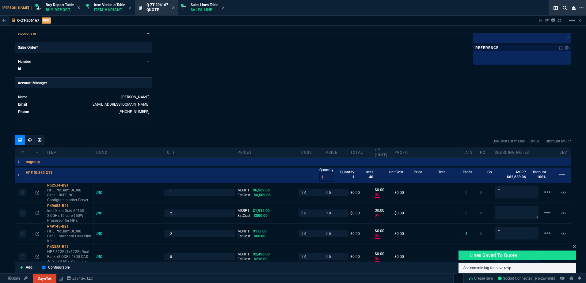
type input "100"
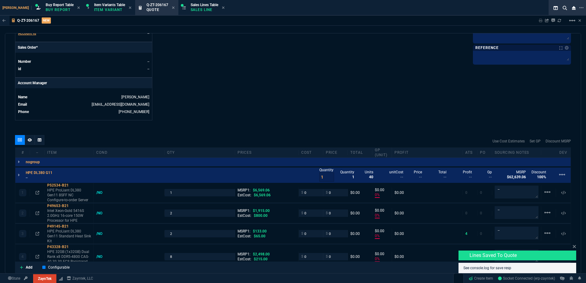
type input "100"
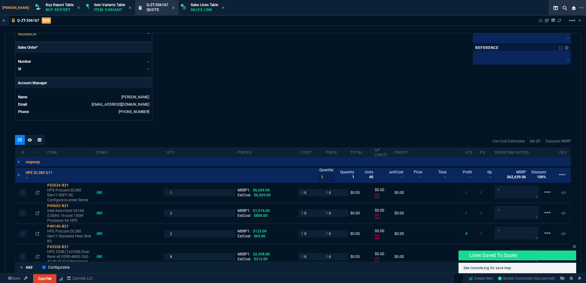
type input "100"
click at [33, 179] on p "--" at bounding box center [41, 177] width 30 height 5
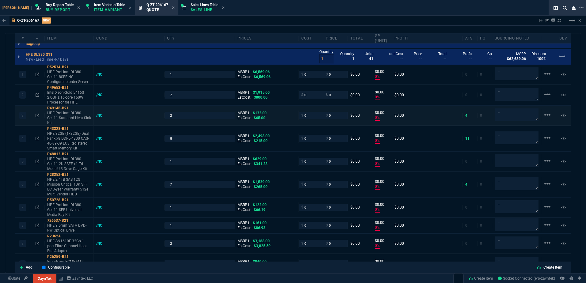
scroll to position [344, 0]
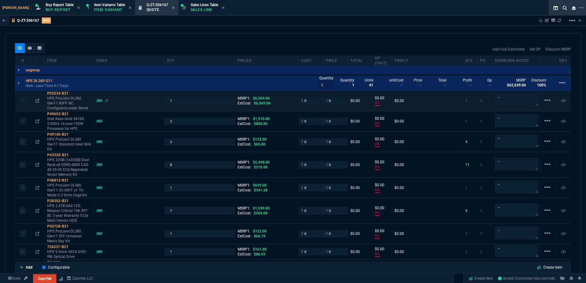
click at [103, 101] on div "/NO" at bounding box center [102, 100] width 12 height 5
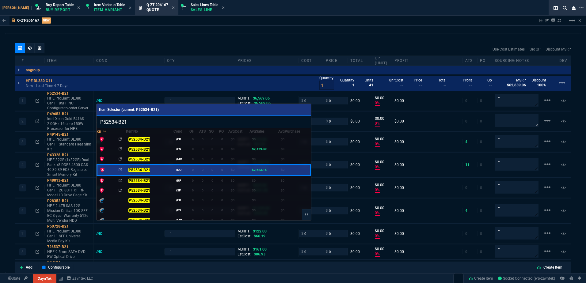
click at [257, 40] on div at bounding box center [293, 141] width 586 height 283
